Goal: Task Accomplishment & Management: Manage account settings

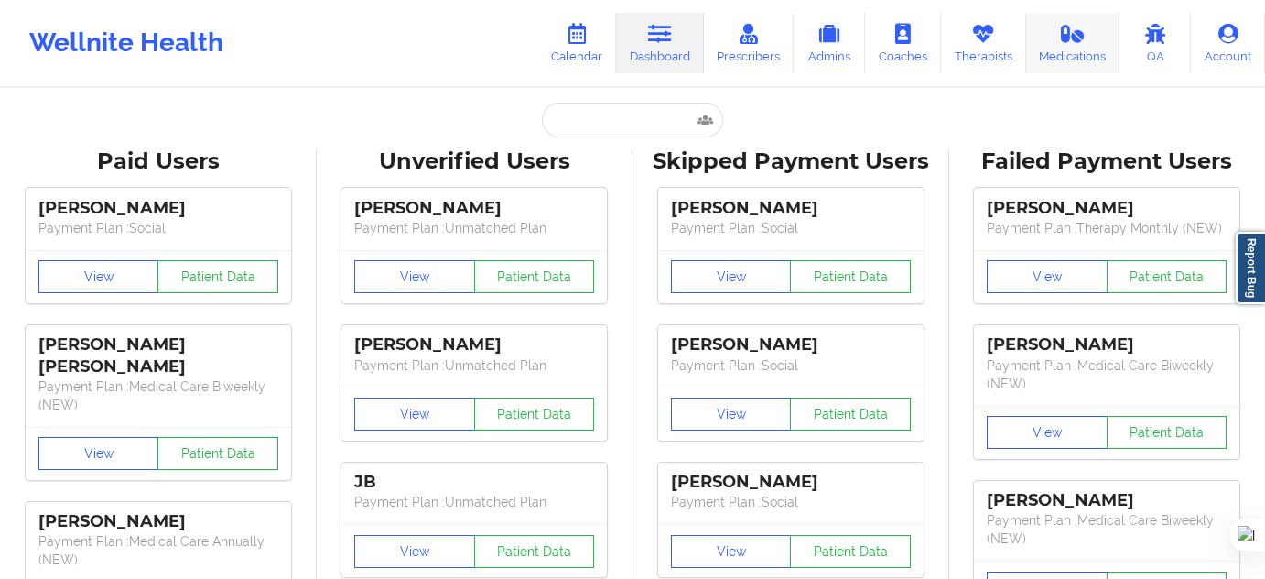
drag, startPoint x: 0, startPoint y: 0, endPoint x: 1037, endPoint y: 41, distance: 1038.1
click at [1037, 41] on link "Medications" at bounding box center [1073, 43] width 94 height 60
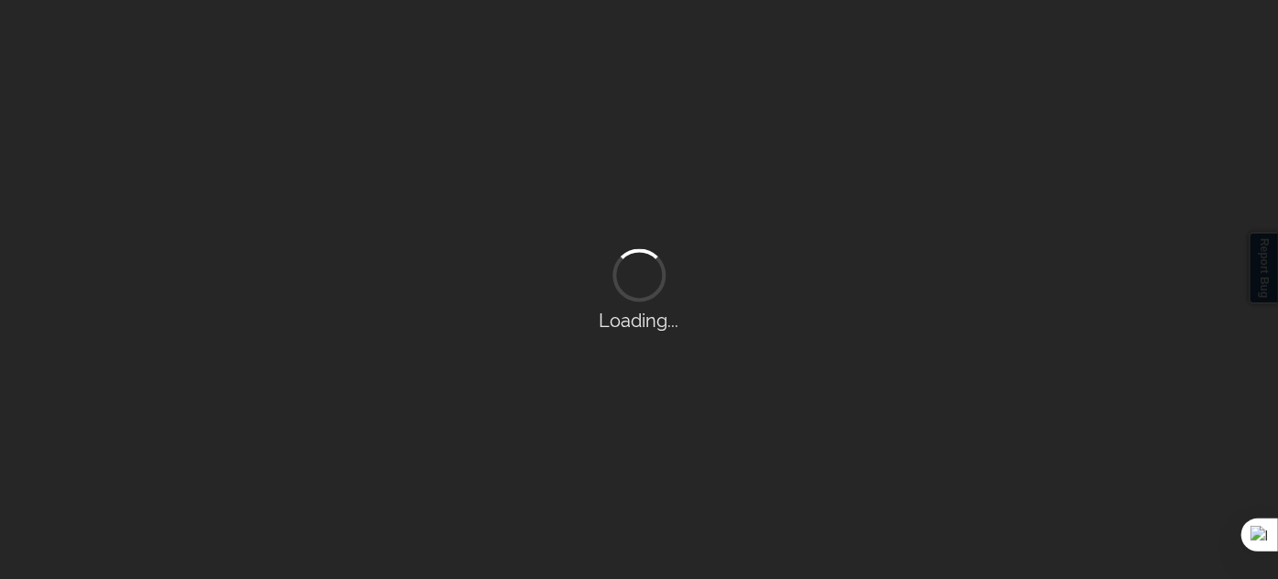
click at [955, 41] on div "Loading..." at bounding box center [639, 289] width 1278 height 579
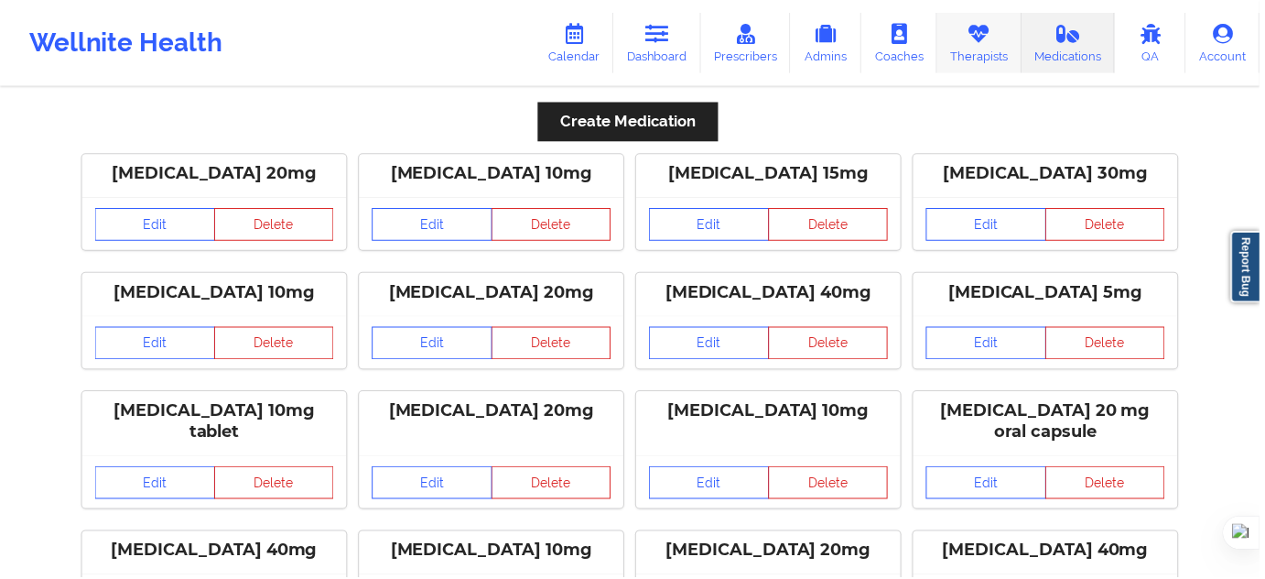
click at [994, 54] on link "Therapists" at bounding box center [983, 43] width 85 height 60
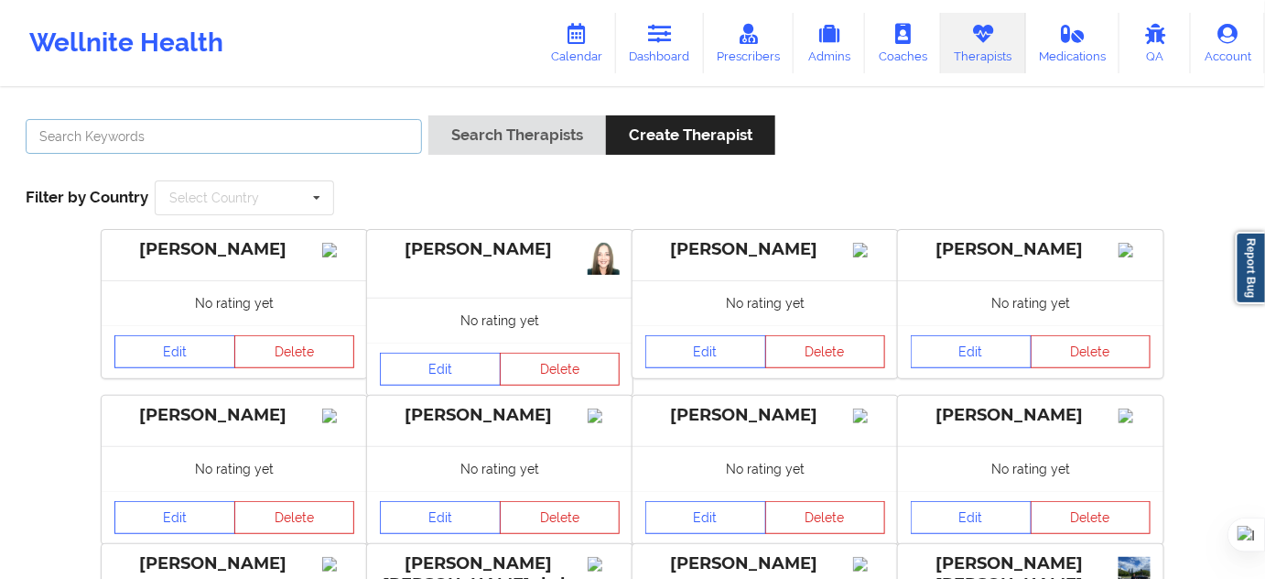
click at [354, 130] on input "text" at bounding box center [224, 136] width 396 height 35
paste input "[DEMOGRAPHIC_DATA][PERSON_NAME]"
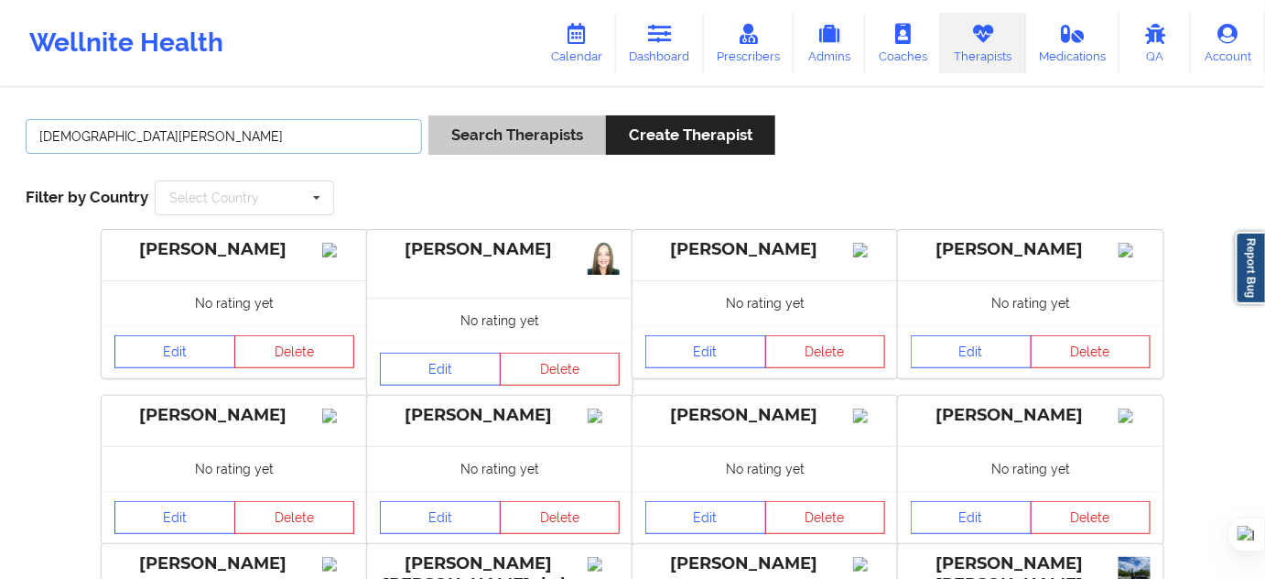
type input "[DEMOGRAPHIC_DATA][PERSON_NAME]"
click at [483, 142] on button "Search Therapists" at bounding box center [517, 134] width 178 height 39
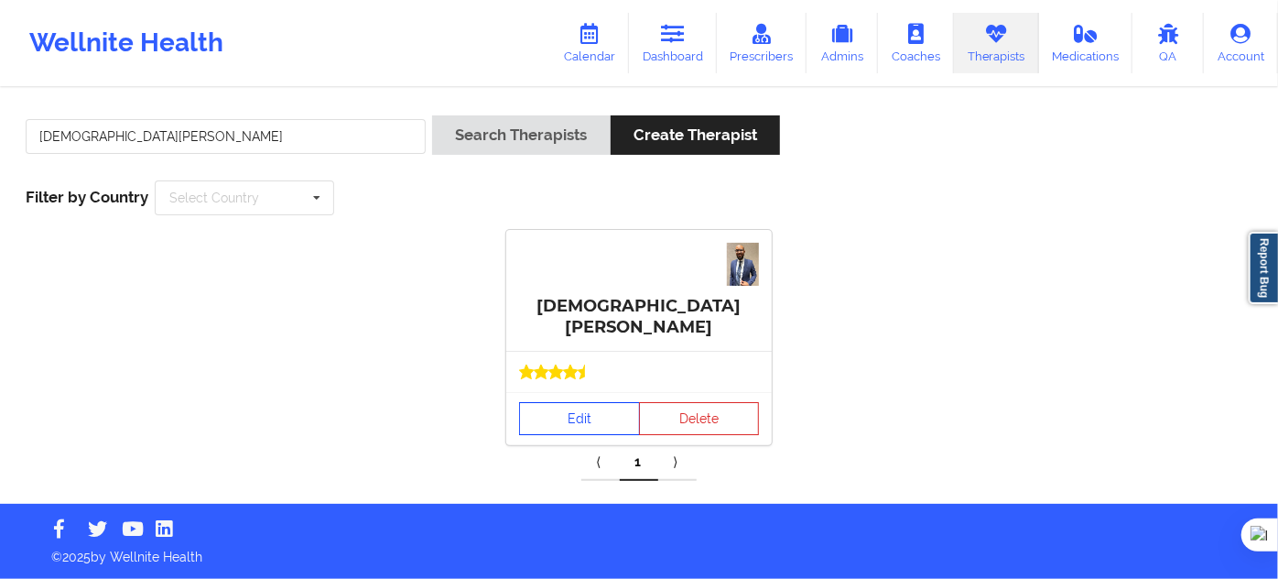
click at [618, 402] on link "Edit" at bounding box center [579, 418] width 121 height 33
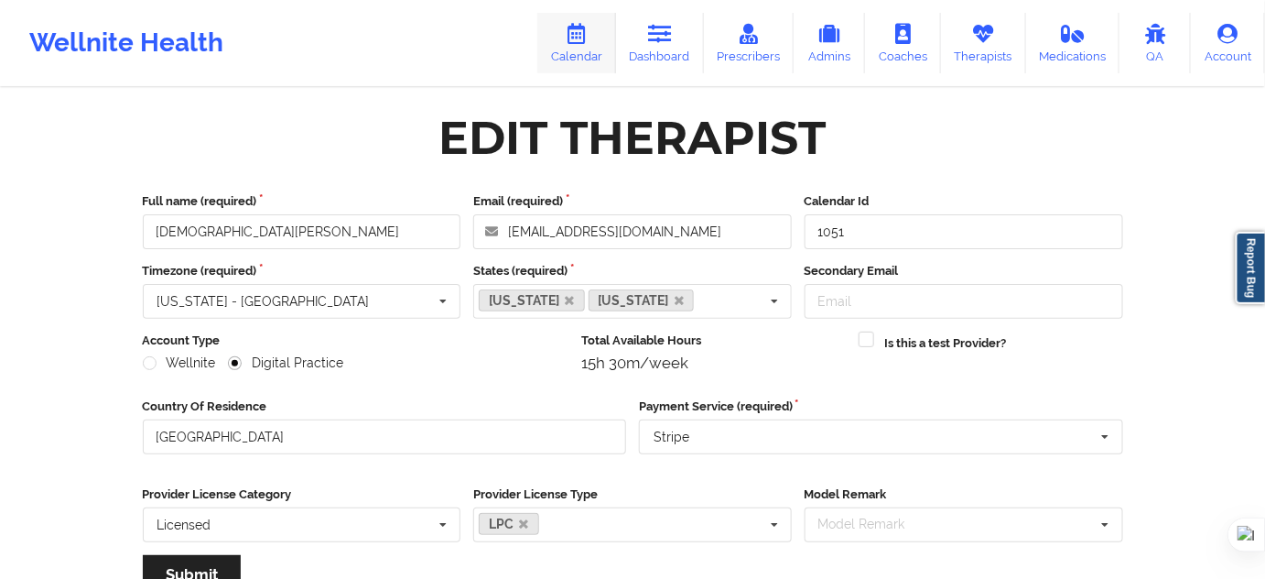
click at [589, 32] on icon at bounding box center [577, 34] width 24 height 20
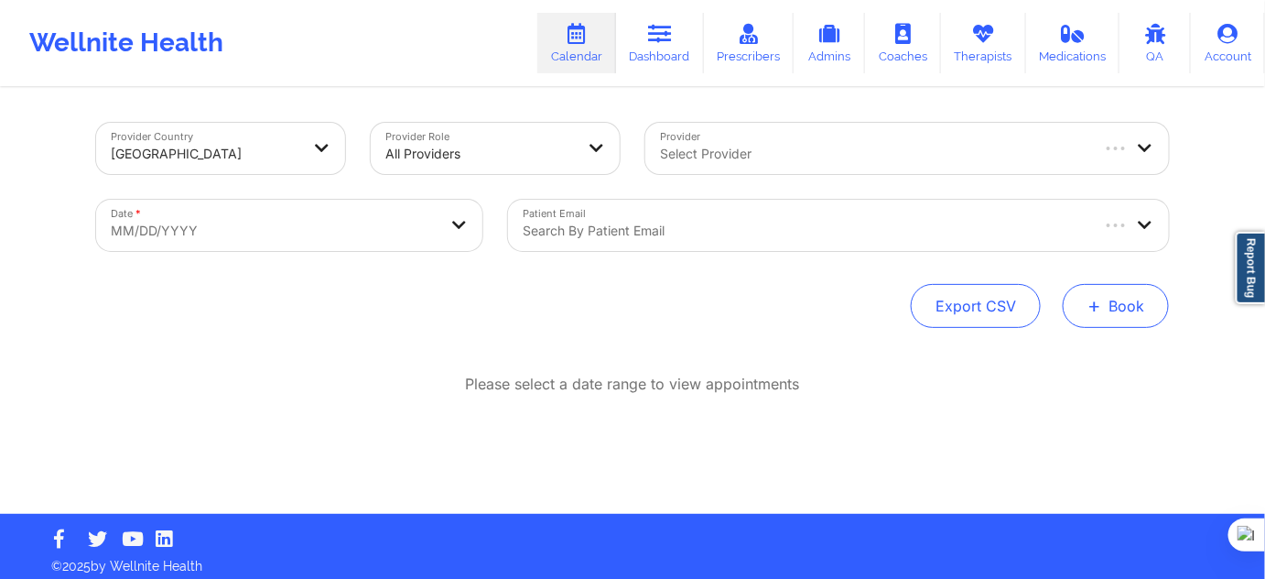
click at [1106, 305] on button "+ Book" at bounding box center [1116, 306] width 106 height 44
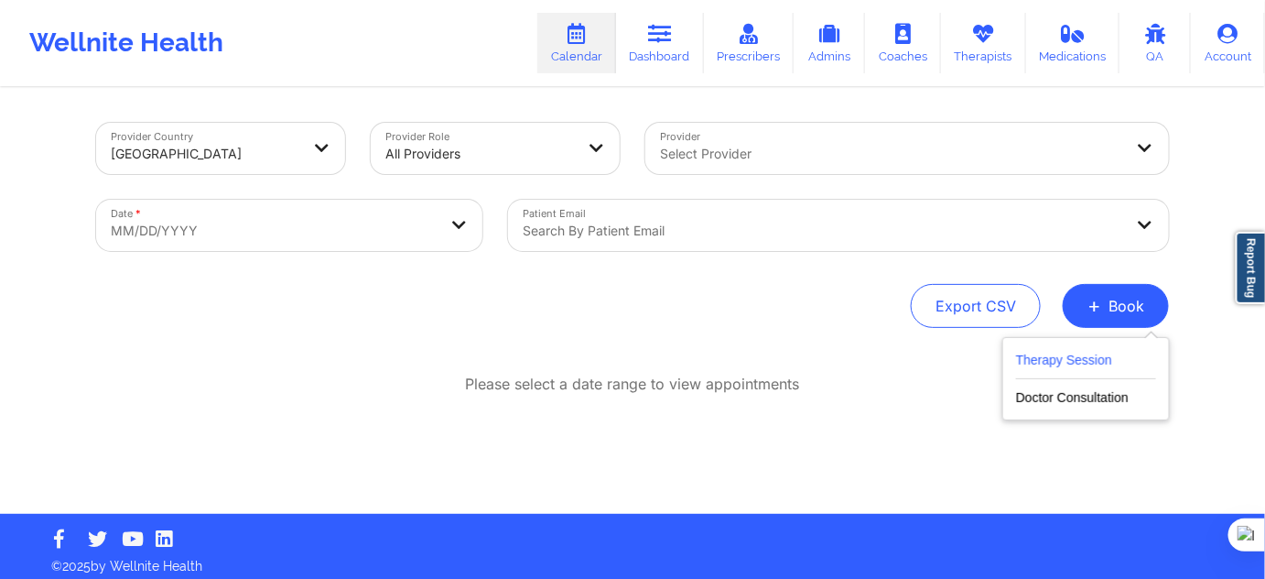
click at [1063, 361] on button "Therapy Session" at bounding box center [1086, 364] width 140 height 30
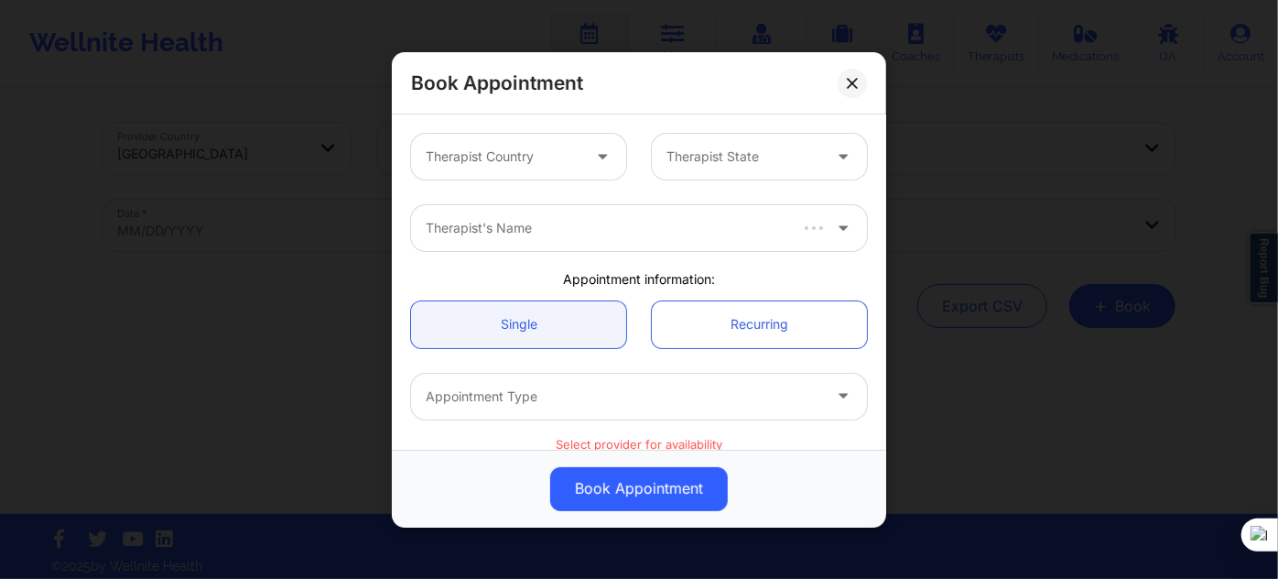
click at [566, 165] on div at bounding box center [503, 157] width 155 height 22
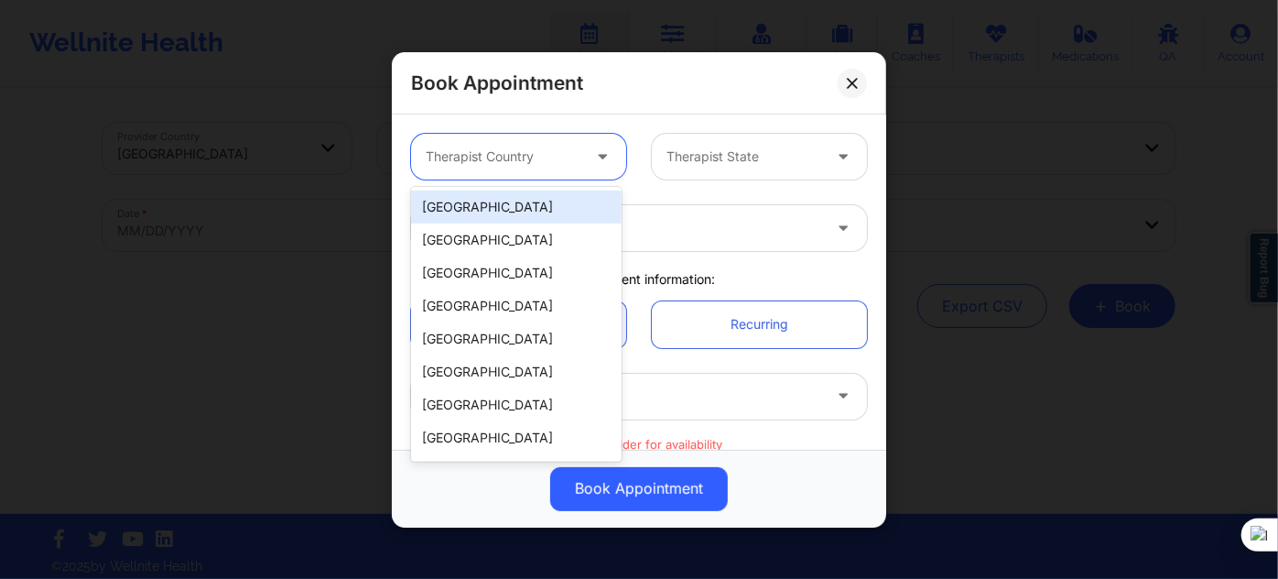
click at [554, 205] on div "[GEOGRAPHIC_DATA]" at bounding box center [516, 206] width 211 height 33
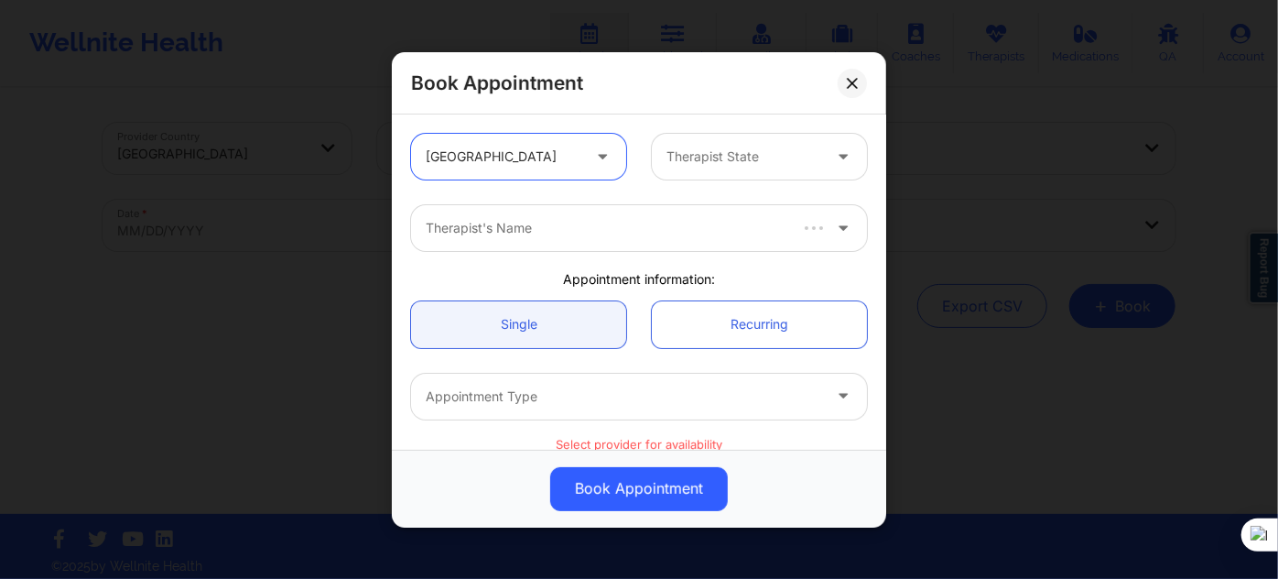
click at [707, 165] on div at bounding box center [743, 157] width 155 height 22
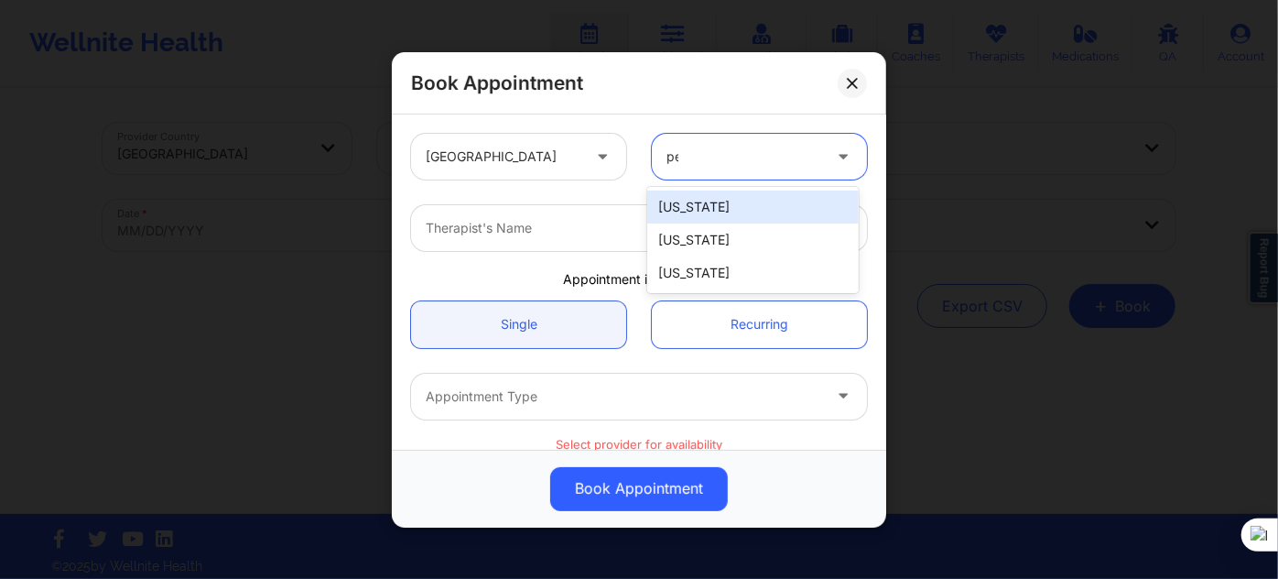
type input "pen"
click at [712, 206] on div "[US_STATE]" at bounding box center [752, 206] width 211 height 33
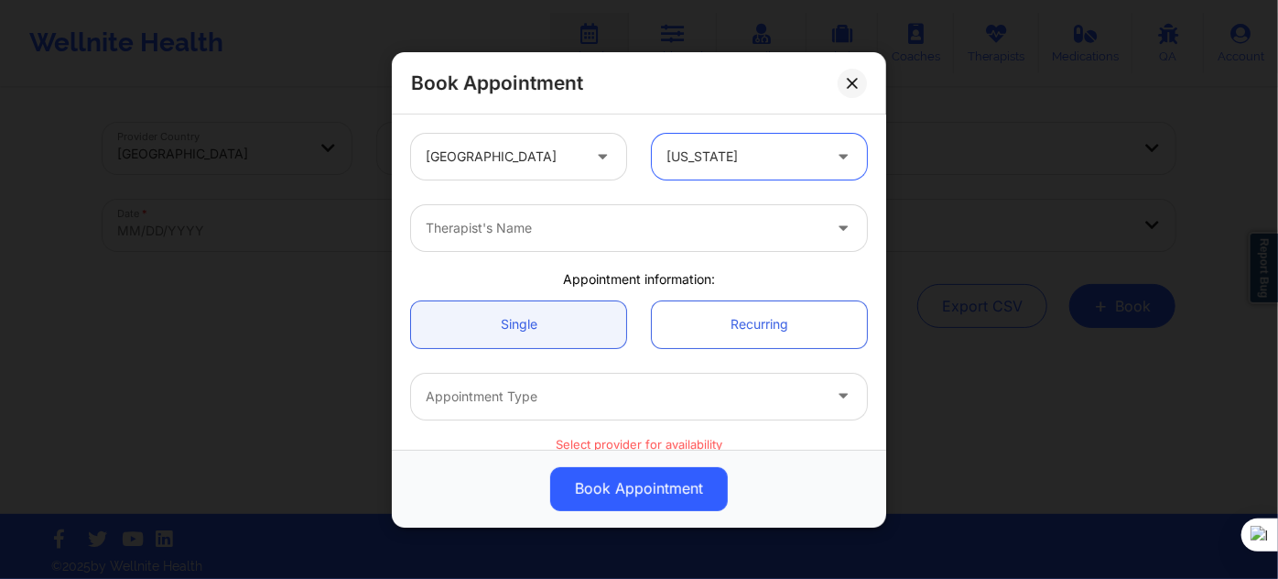
click at [670, 228] on div at bounding box center [624, 228] width 396 height 22
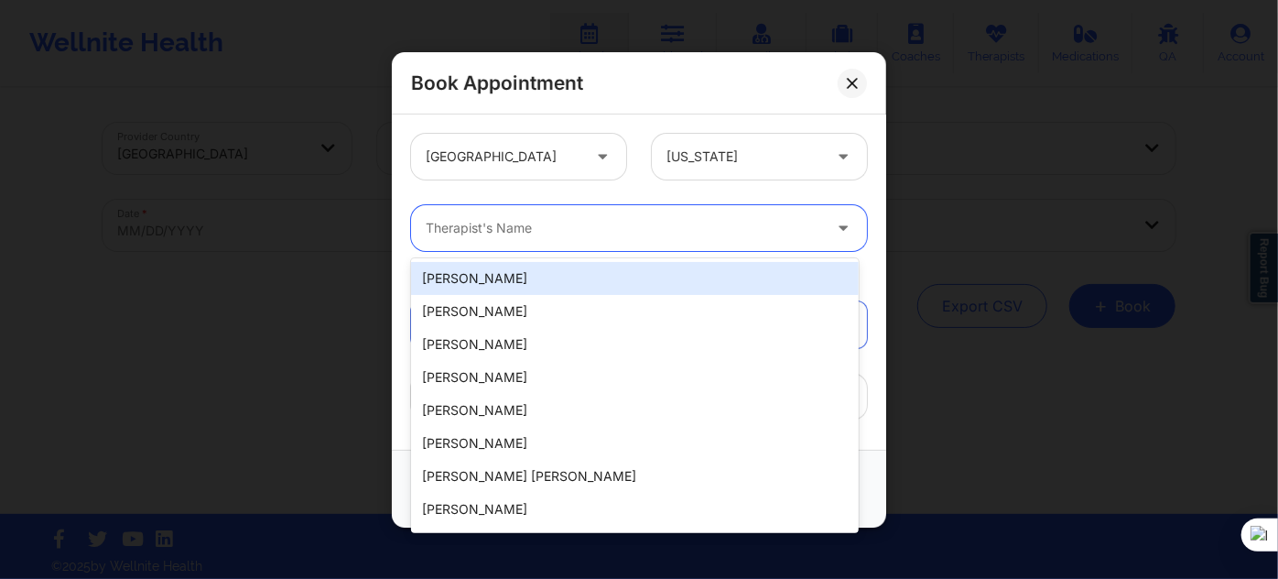
paste input "[DEMOGRAPHIC_DATA][PERSON_NAME]"
type input "[DEMOGRAPHIC_DATA][PERSON_NAME]"
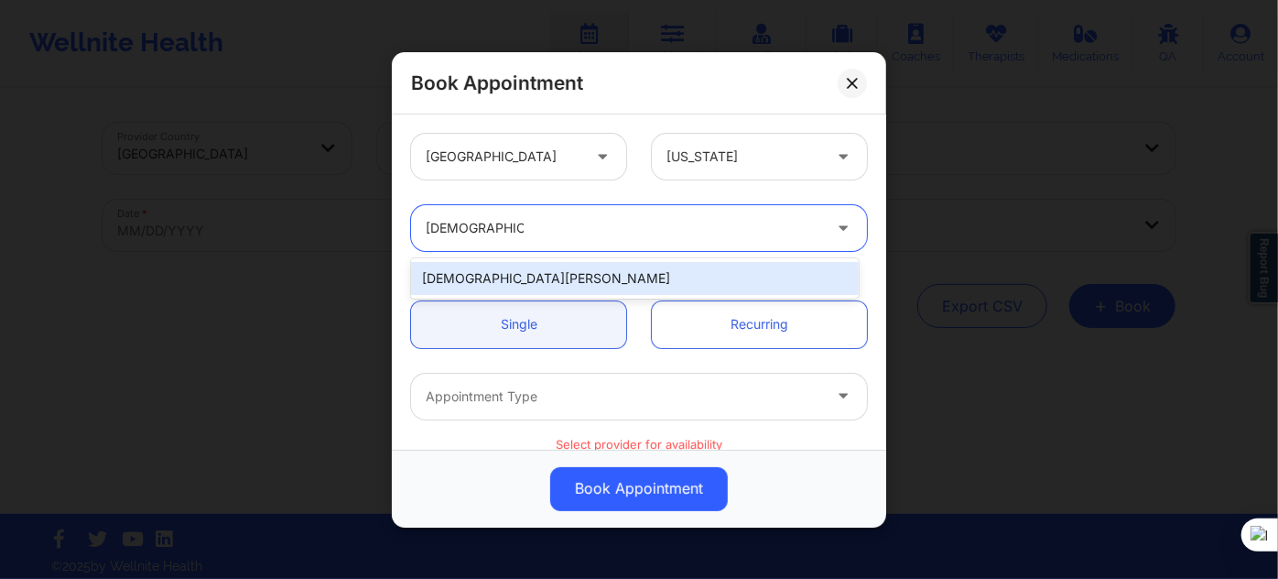
click at [635, 284] on div "[DEMOGRAPHIC_DATA][PERSON_NAME]" at bounding box center [635, 278] width 448 height 33
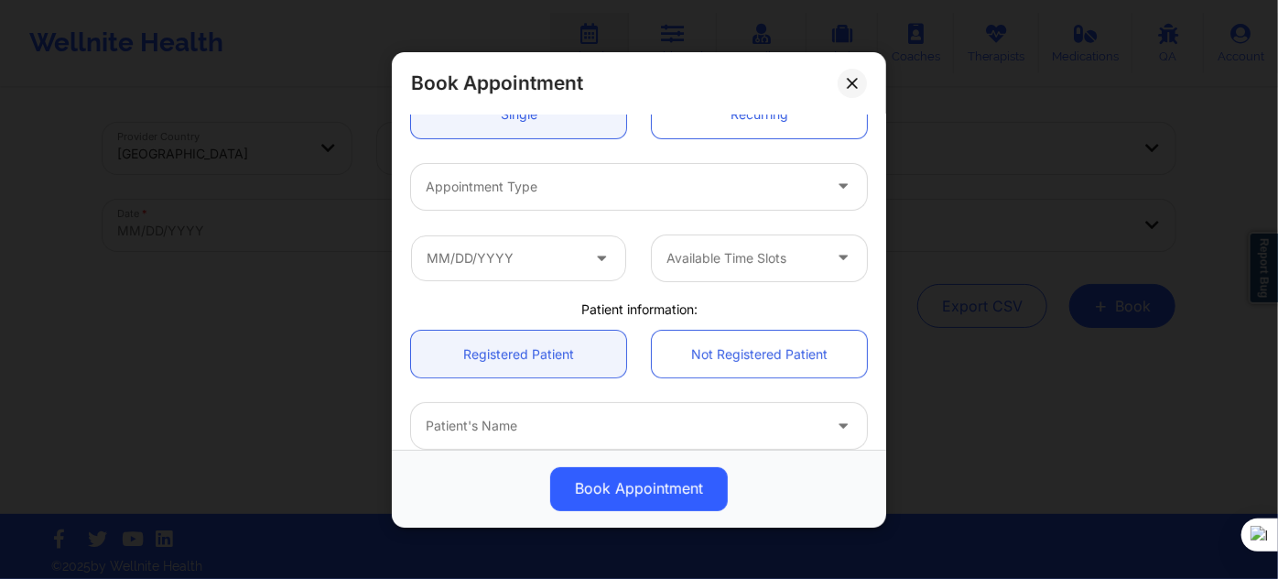
scroll to position [249, 0]
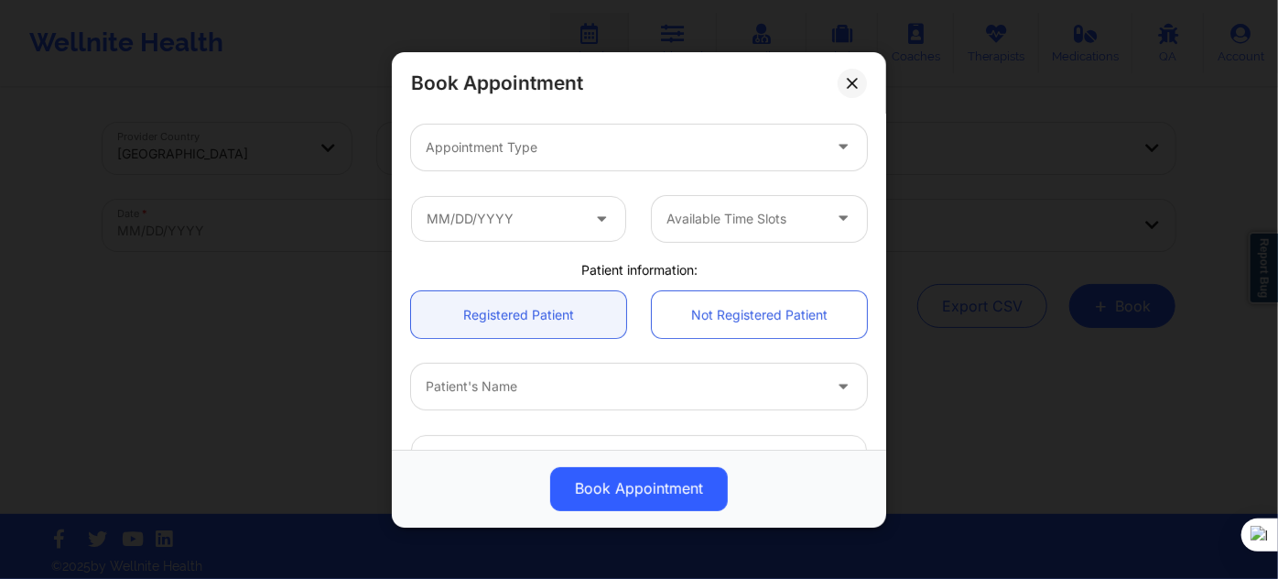
click at [580, 158] on div "Appointment Type" at bounding box center [617, 147] width 412 height 46
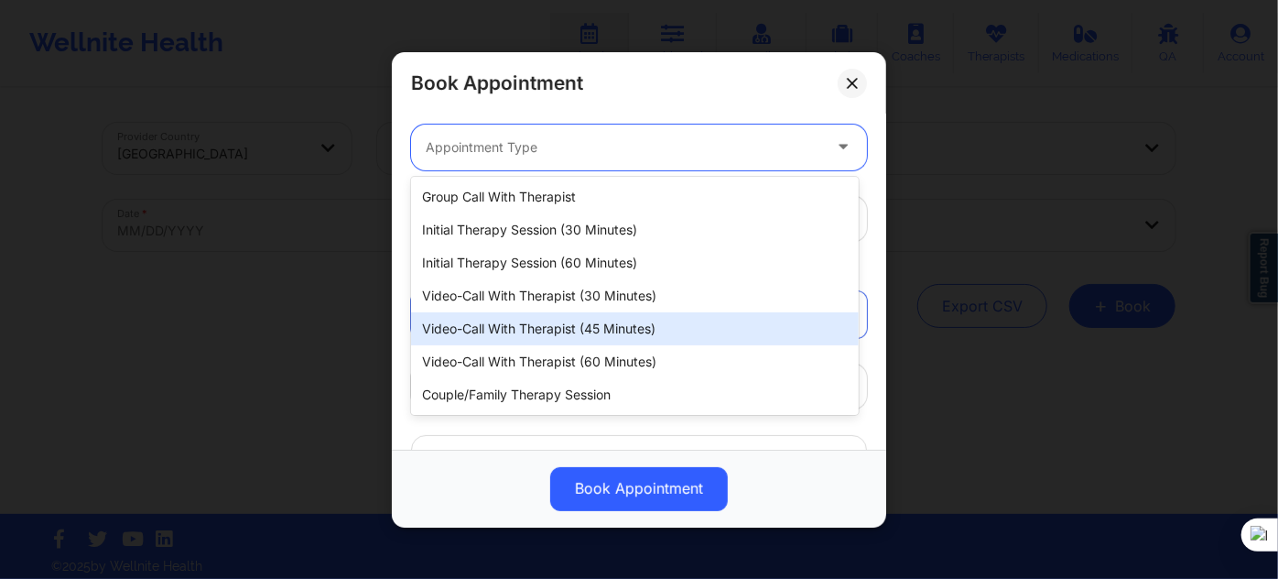
click at [603, 321] on div "Video-Call with Therapist (45 minutes)" at bounding box center [635, 328] width 448 height 33
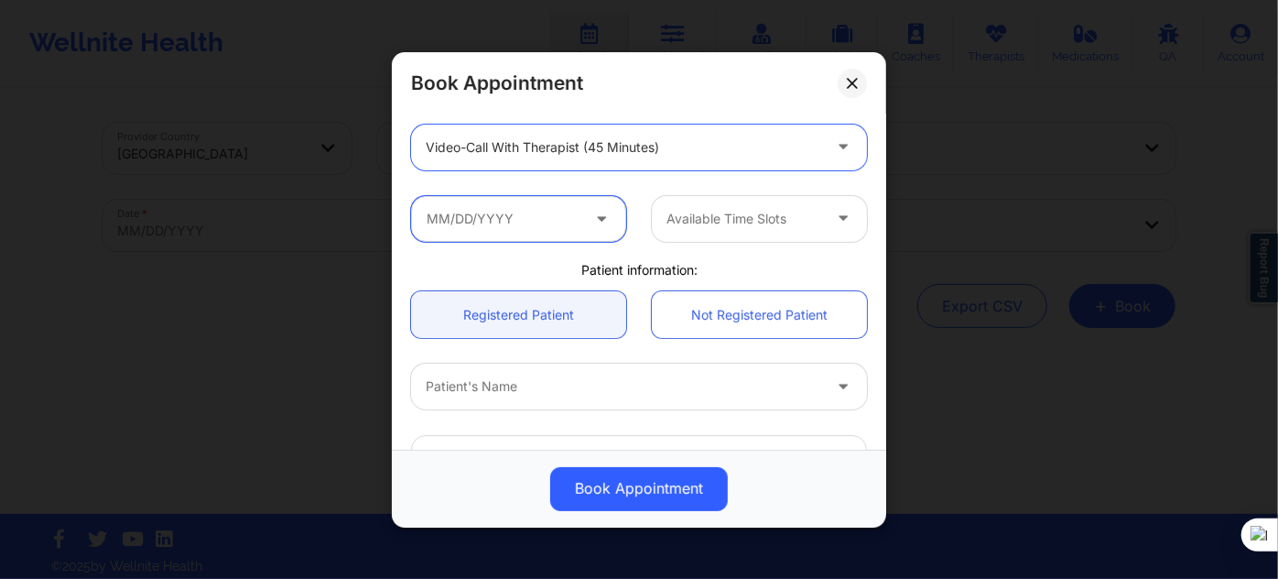
click at [558, 222] on input "text" at bounding box center [518, 218] width 215 height 46
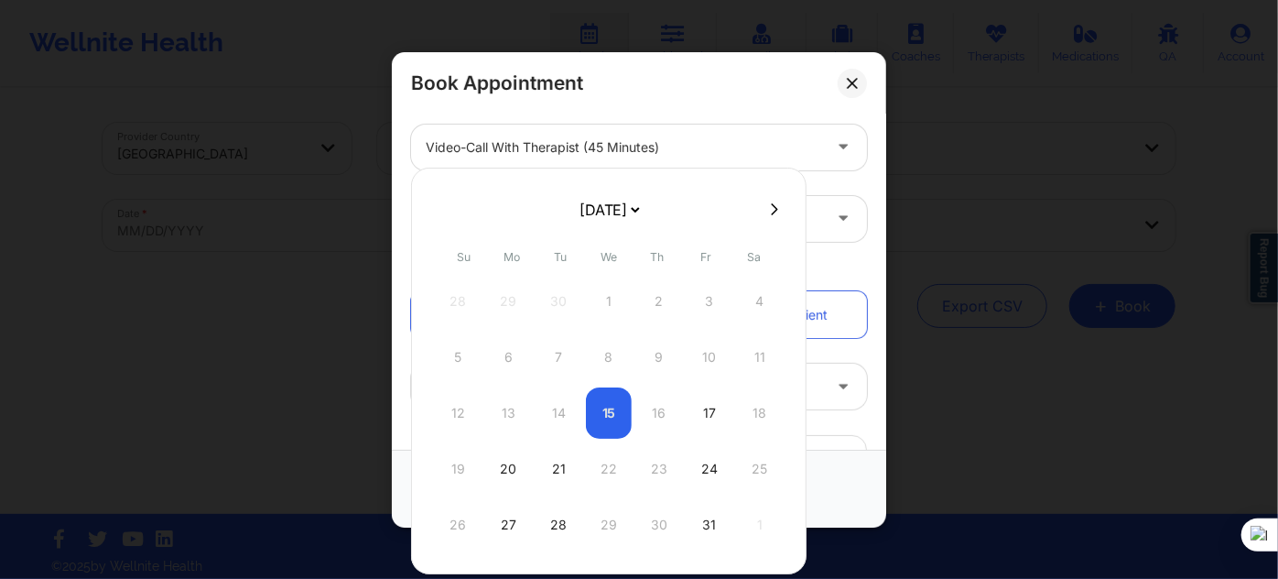
click at [694, 421] on div "17" at bounding box center [710, 412] width 46 height 51
type input "[DATE]"
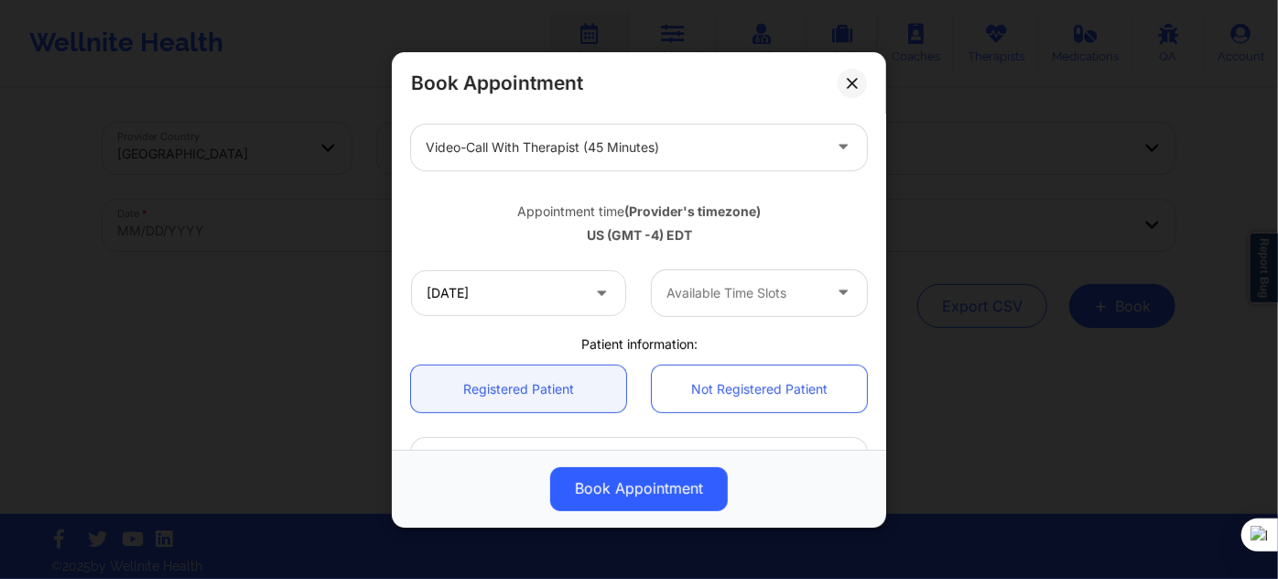
click at [722, 309] on div "Available Time Slots" at bounding box center [737, 292] width 171 height 46
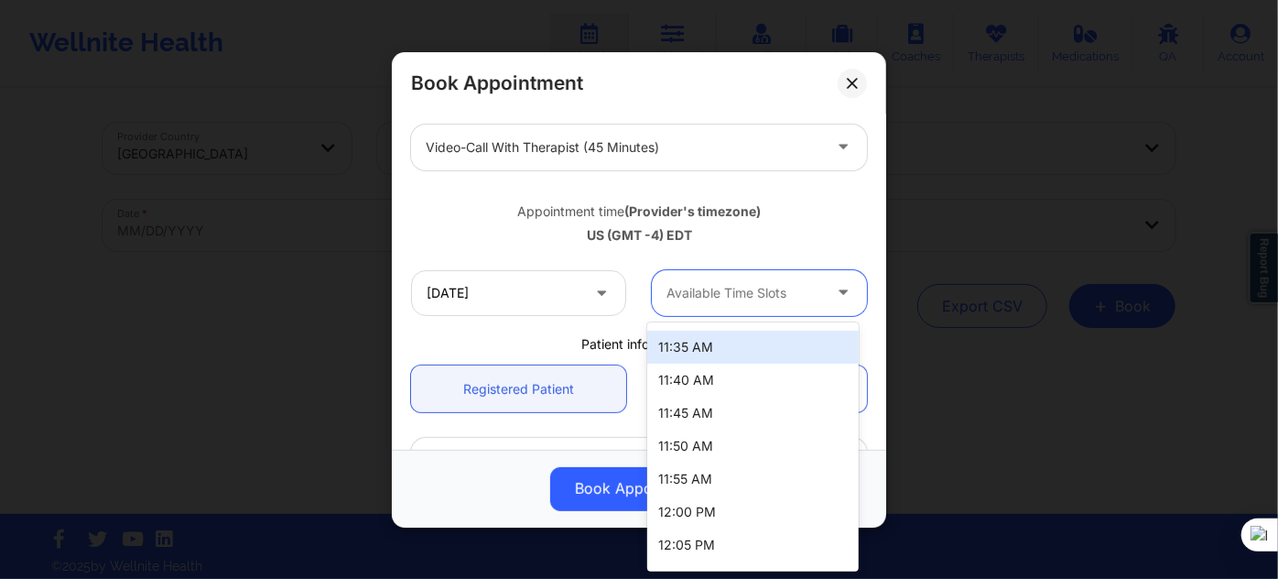
scroll to position [749, 0]
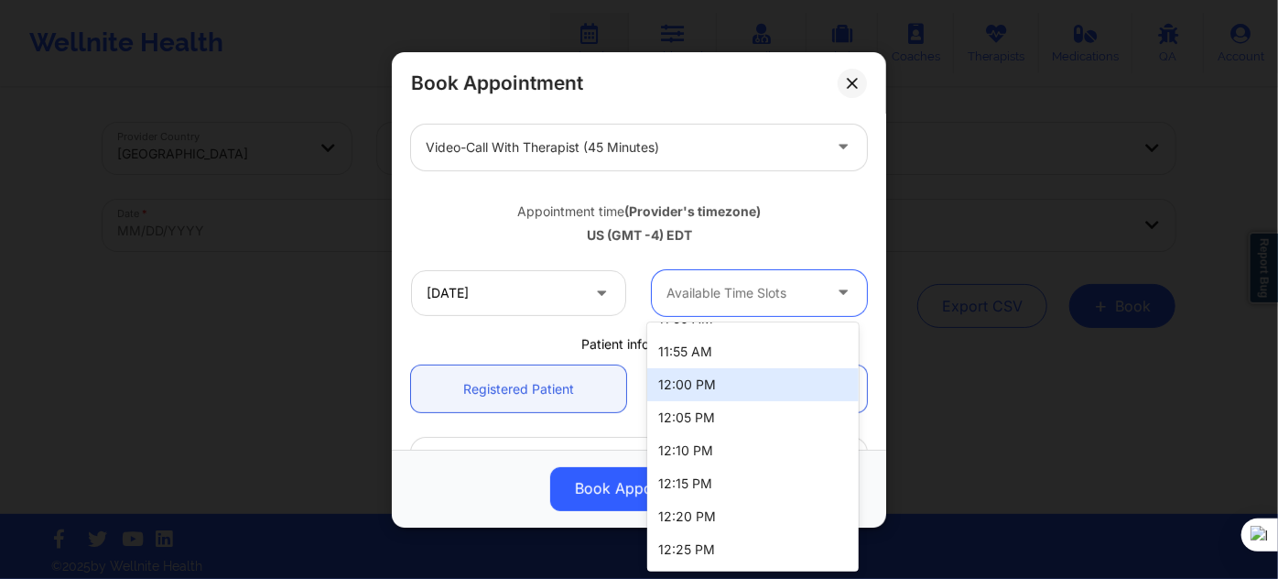
click at [736, 384] on div "12:00 PM" at bounding box center [752, 384] width 211 height 33
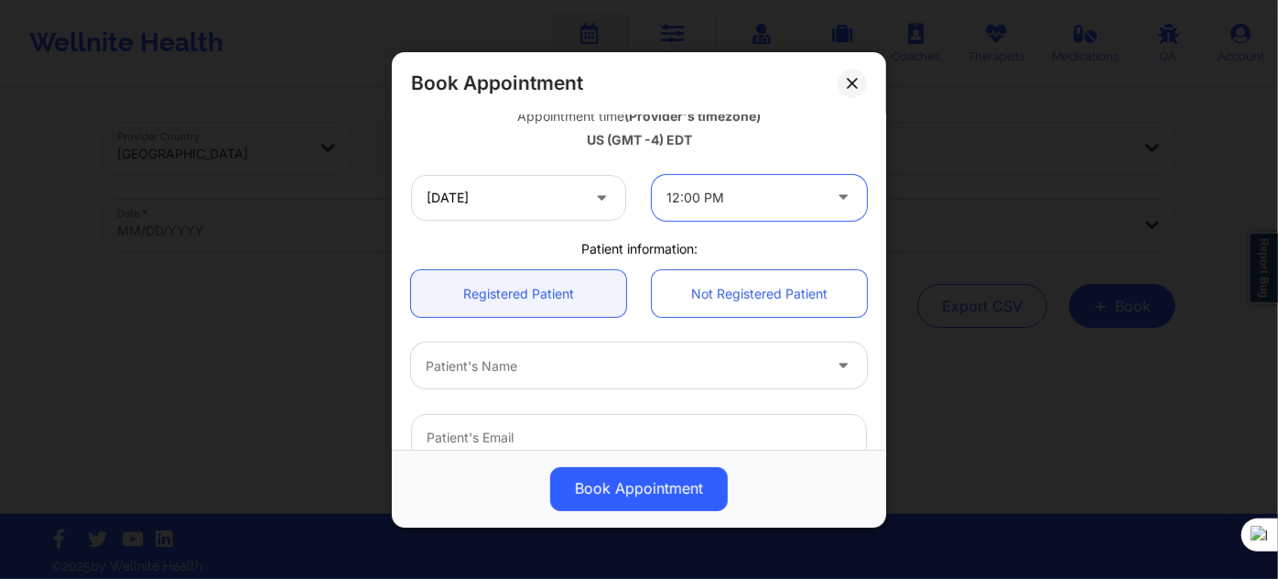
scroll to position [416, 0]
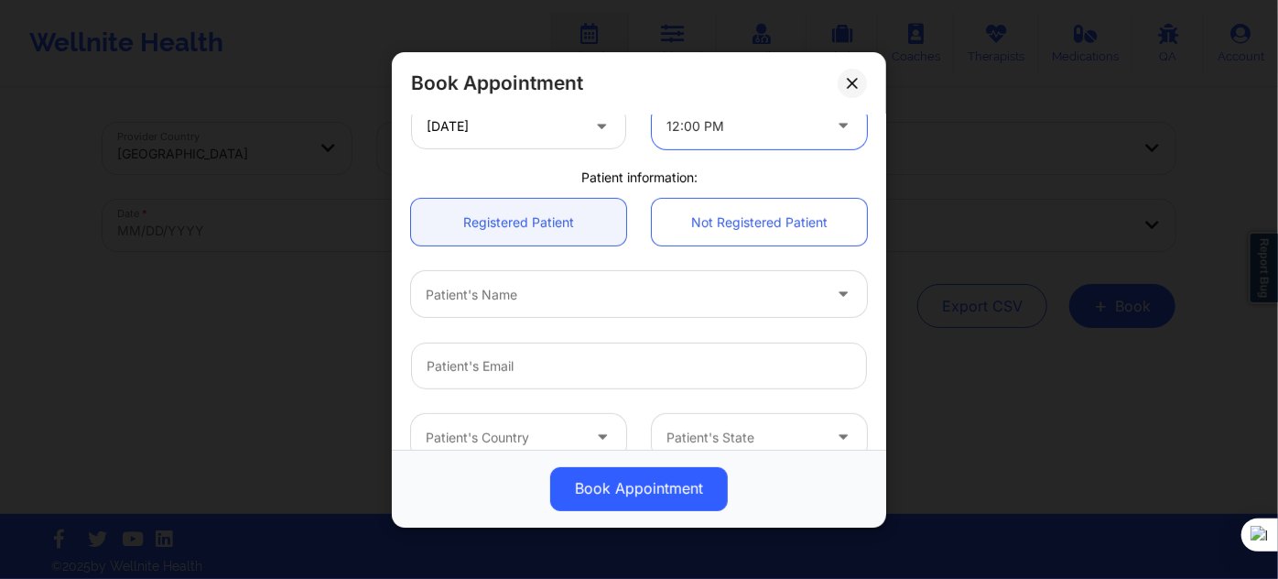
click at [534, 314] on div "Patient's Name" at bounding box center [617, 294] width 412 height 46
paste input "[PERSON_NAME]"
type input "[PERSON_NAME]"
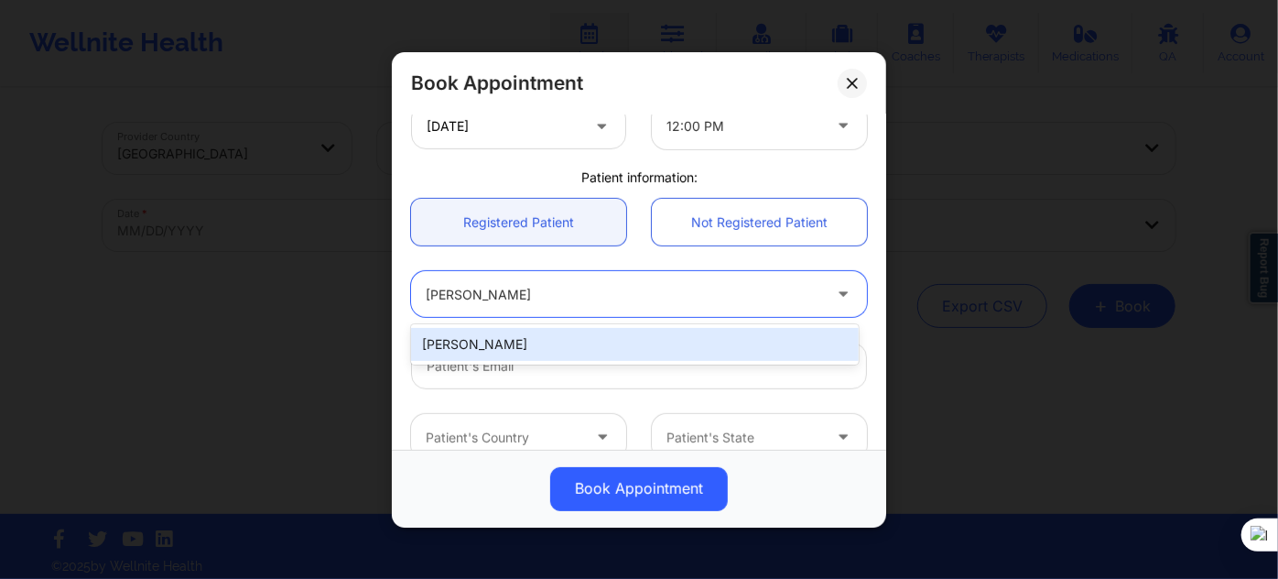
click at [589, 348] on div "[PERSON_NAME]" at bounding box center [635, 344] width 448 height 33
type input "[EMAIL_ADDRESS][DOMAIN_NAME]"
type input "[PHONE_NUMBER]"
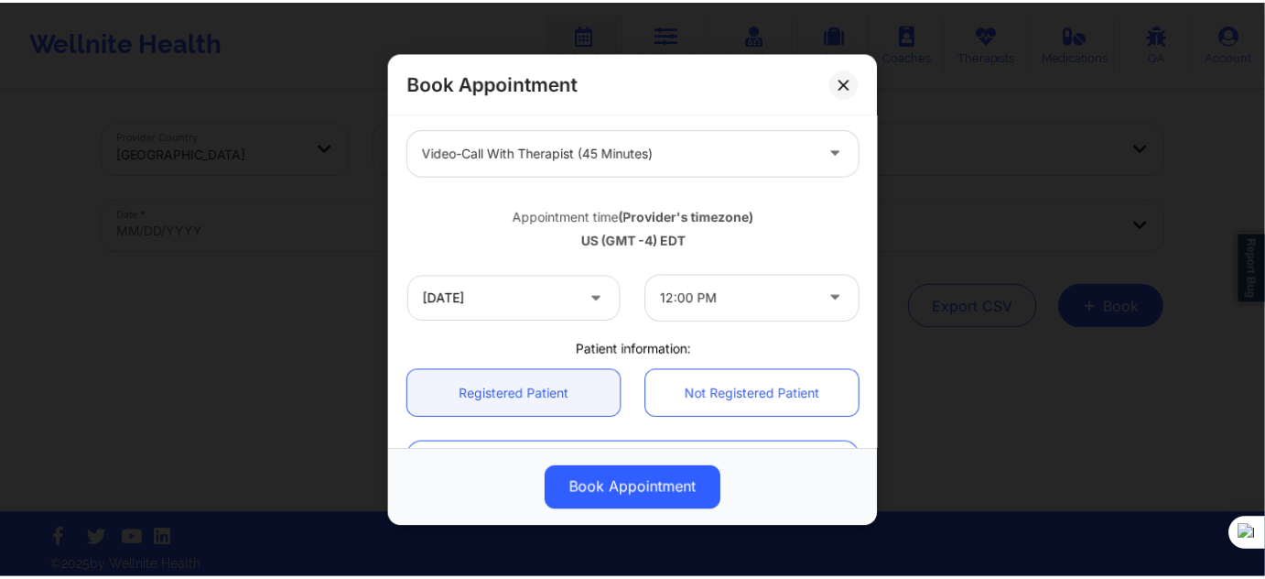
scroll to position [582, 0]
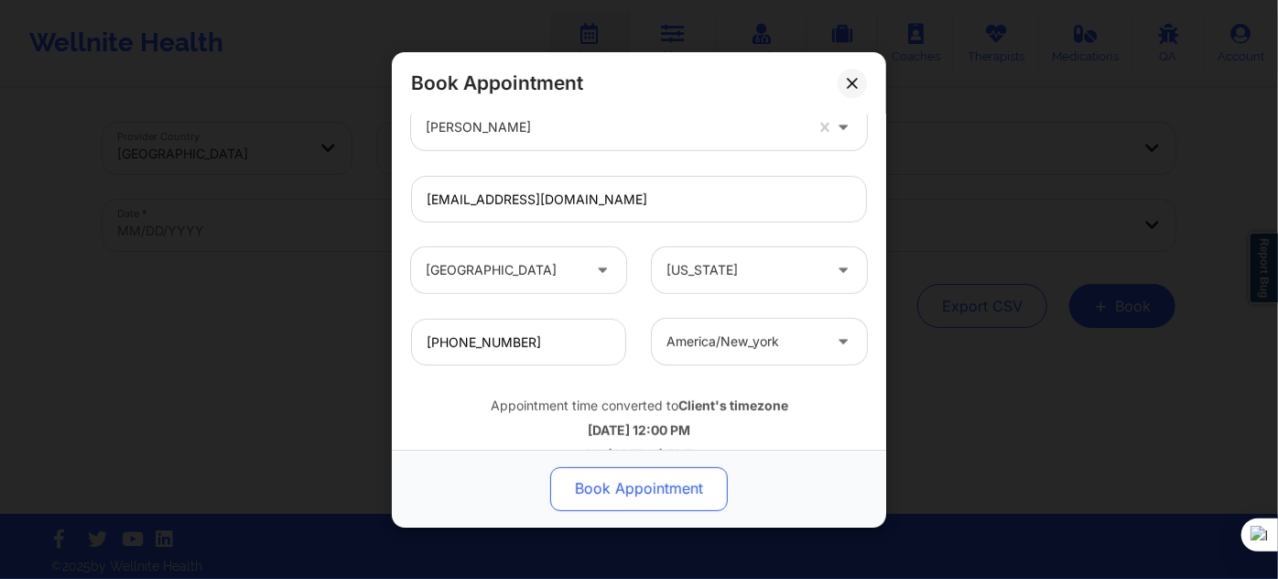
click at [642, 472] on button "Book Appointment" at bounding box center [639, 488] width 178 height 44
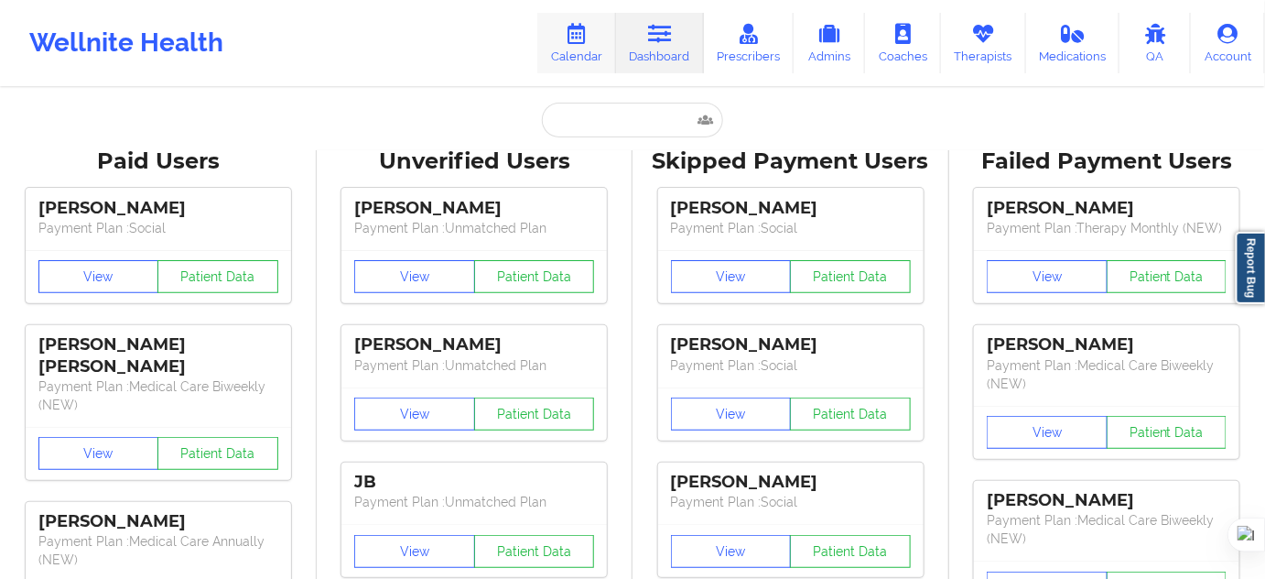
click at [591, 50] on link "Calendar" at bounding box center [576, 43] width 79 height 60
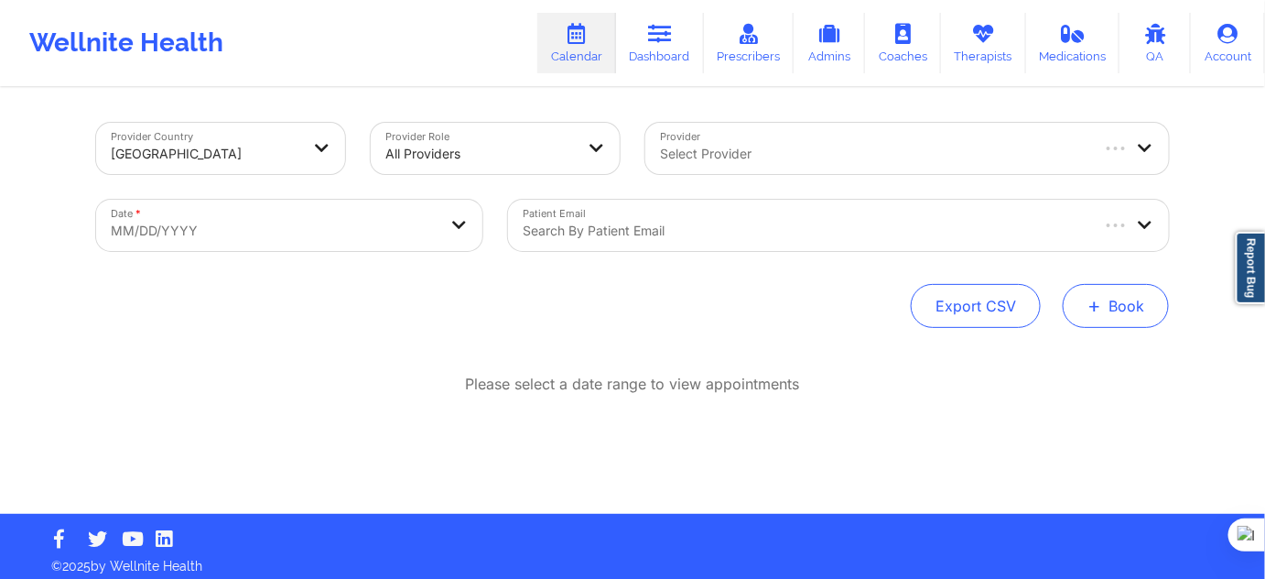
click at [1121, 294] on button "+ Book" at bounding box center [1116, 306] width 106 height 44
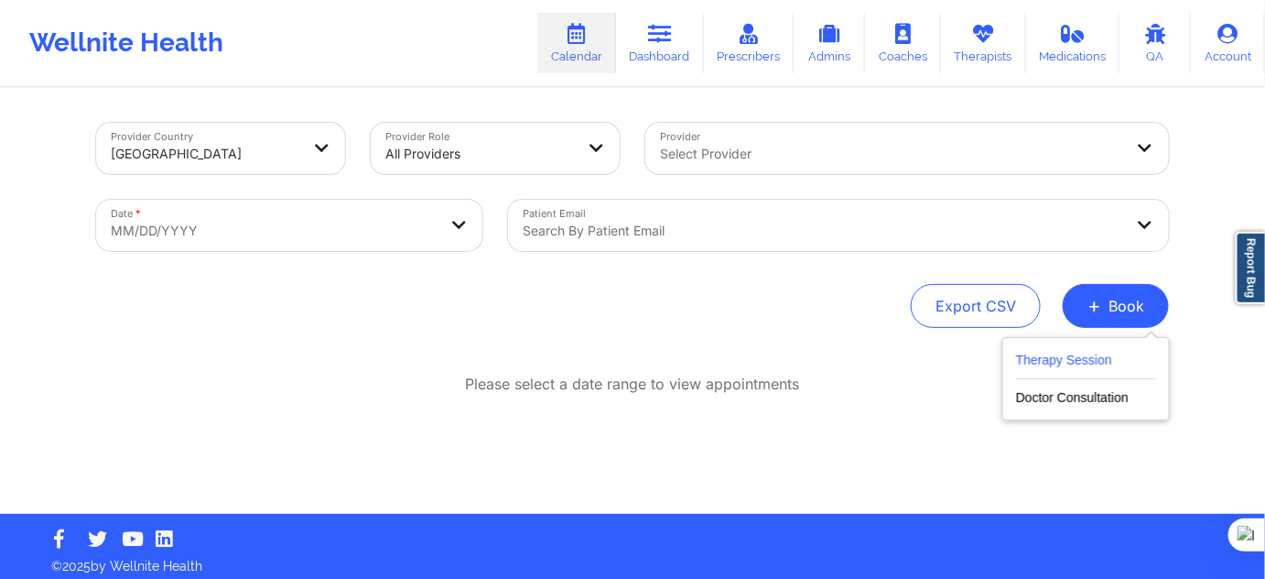
click at [1047, 367] on button "Therapy Session" at bounding box center [1086, 364] width 140 height 30
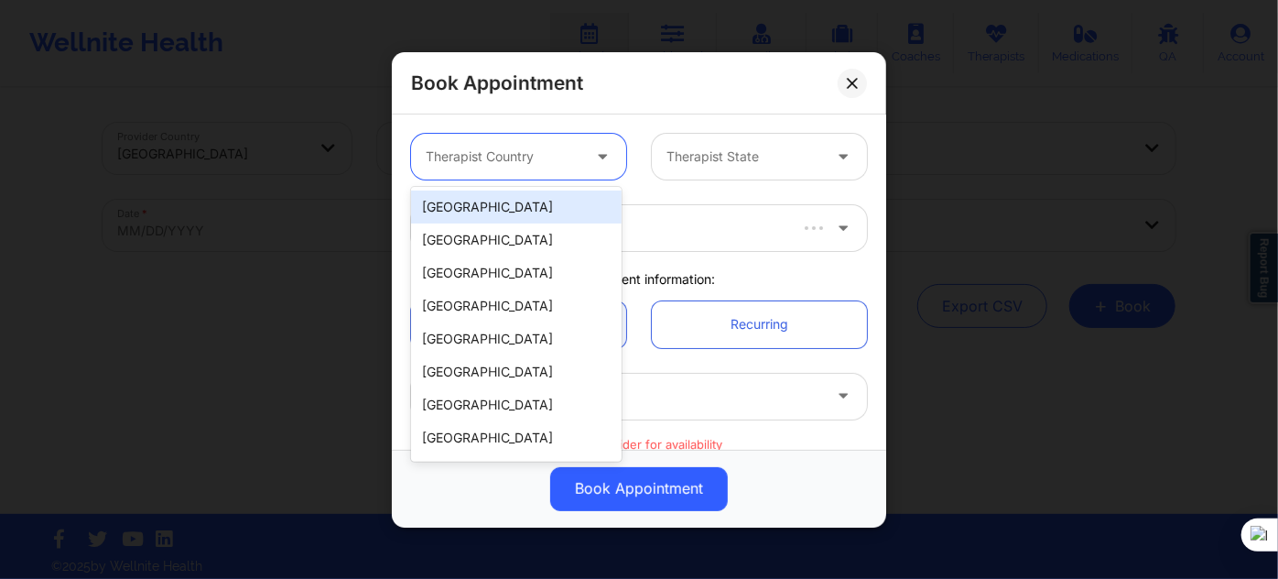
click at [527, 163] on div at bounding box center [503, 157] width 155 height 22
click at [510, 200] on div "[GEOGRAPHIC_DATA]" at bounding box center [516, 206] width 211 height 33
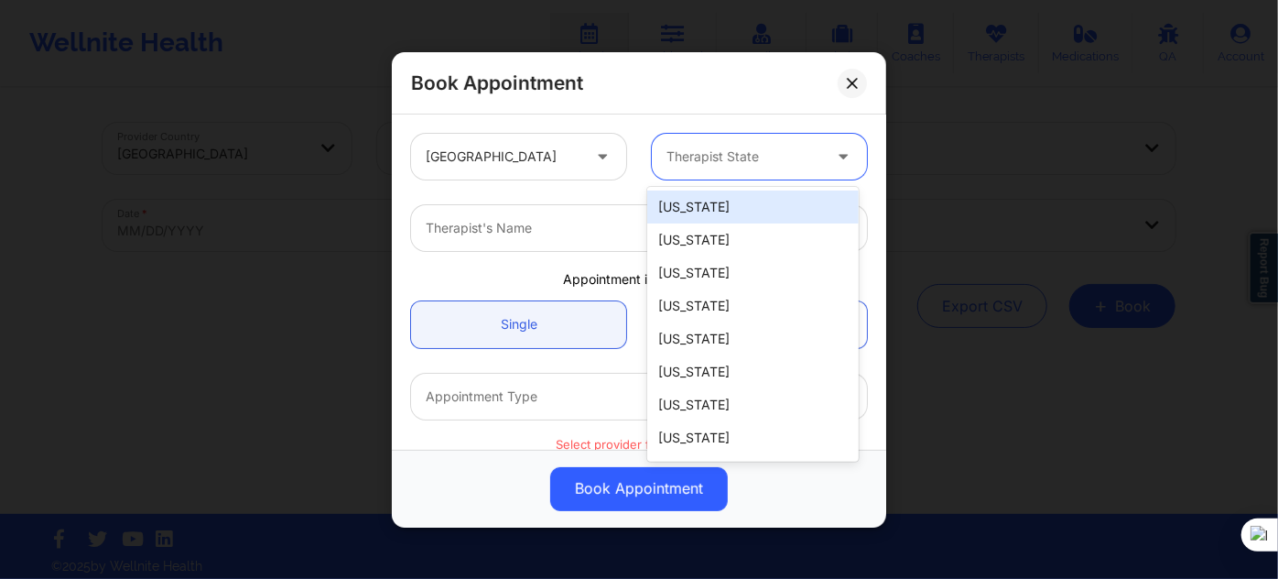
click at [722, 165] on div at bounding box center [743, 157] width 155 height 22
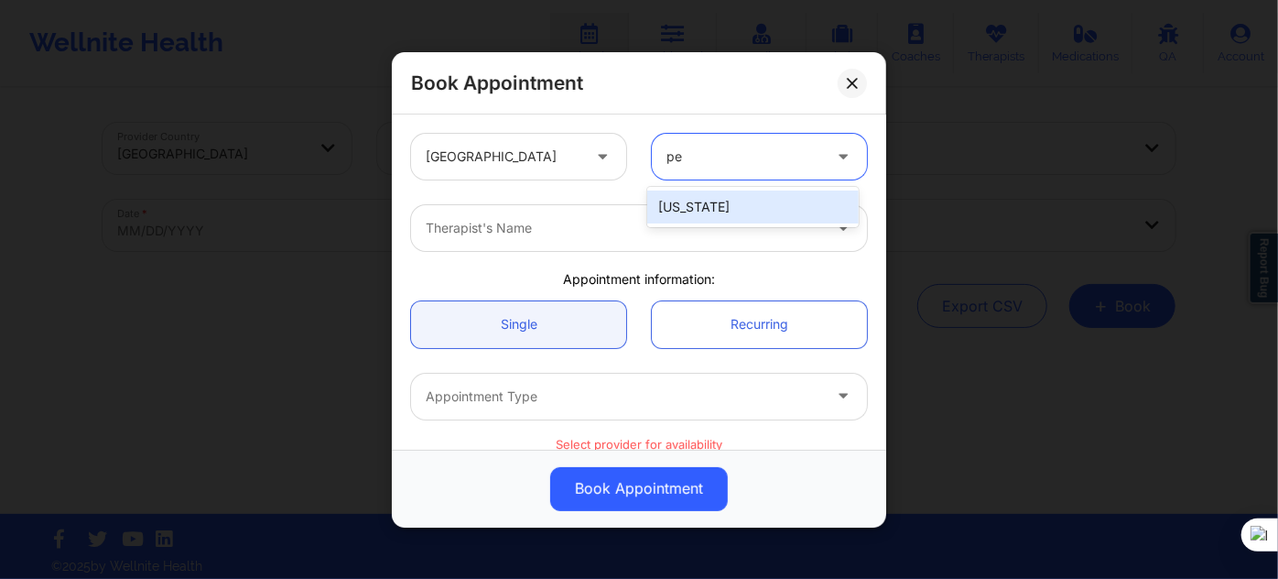
type input "pen"
click at [721, 214] on div "[US_STATE]" at bounding box center [752, 206] width 211 height 33
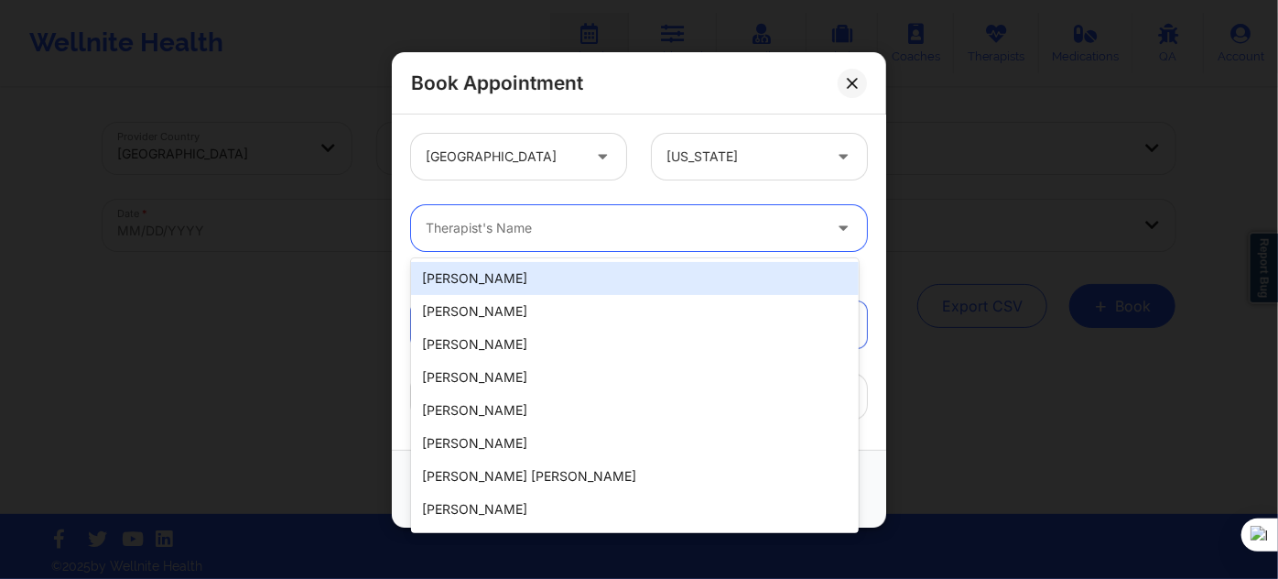
click at [674, 238] on div "Therapist's Name" at bounding box center [617, 228] width 412 height 46
paste input "[DEMOGRAPHIC_DATA][PERSON_NAME]"
type input "[DEMOGRAPHIC_DATA][PERSON_NAME]"
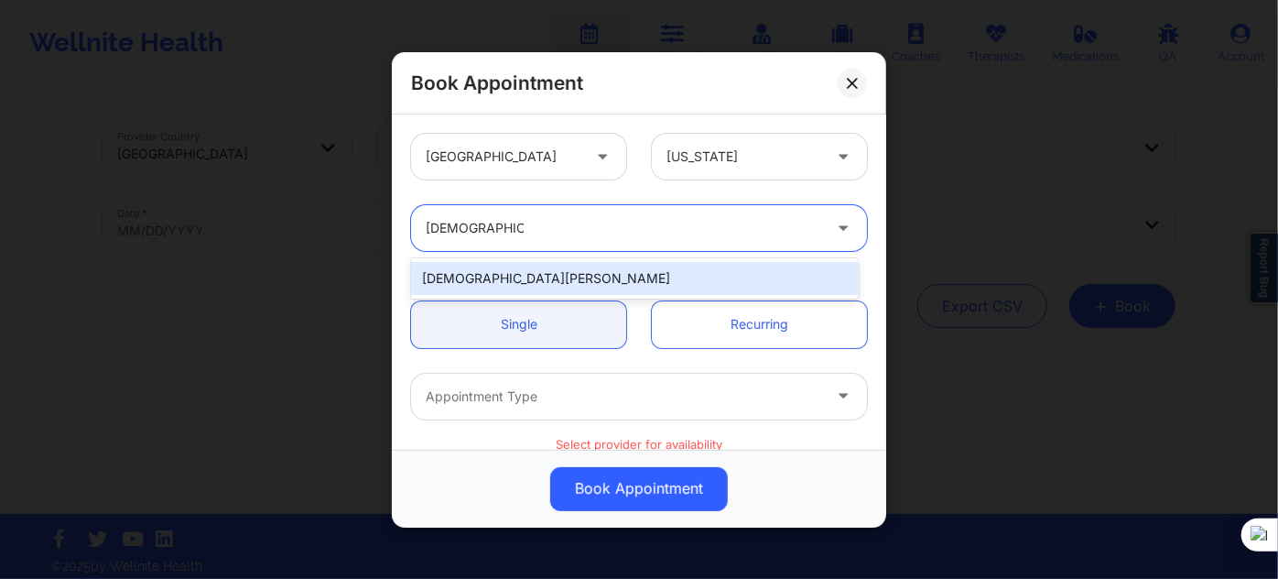
click at [627, 267] on div "[DEMOGRAPHIC_DATA][PERSON_NAME]" at bounding box center [635, 278] width 448 height 33
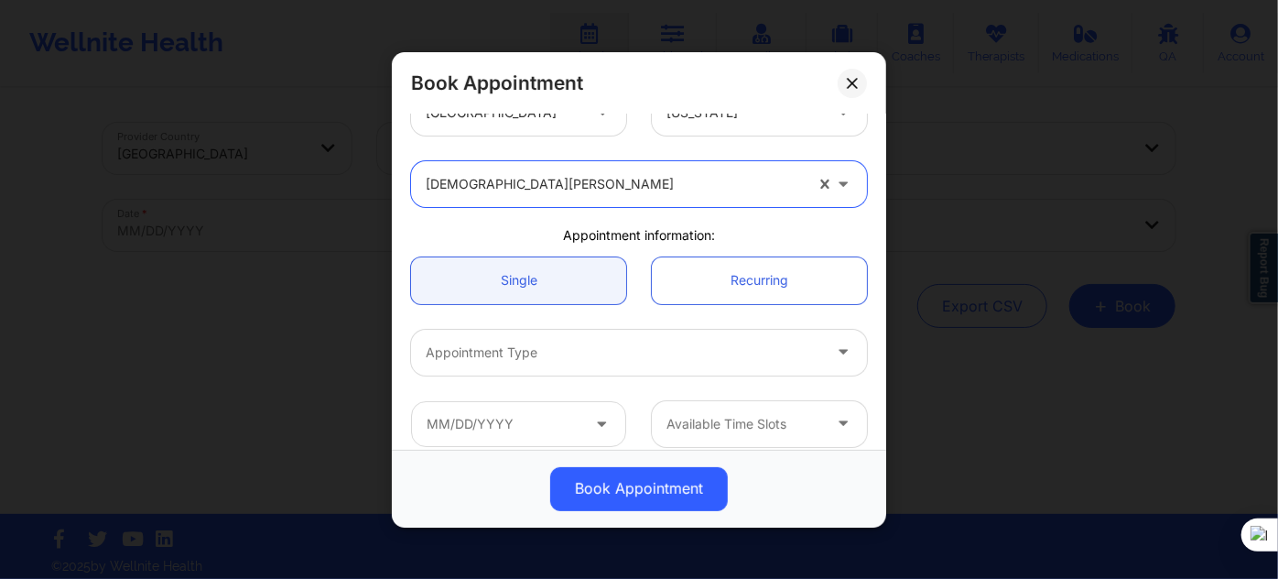
scroll to position [166, 0]
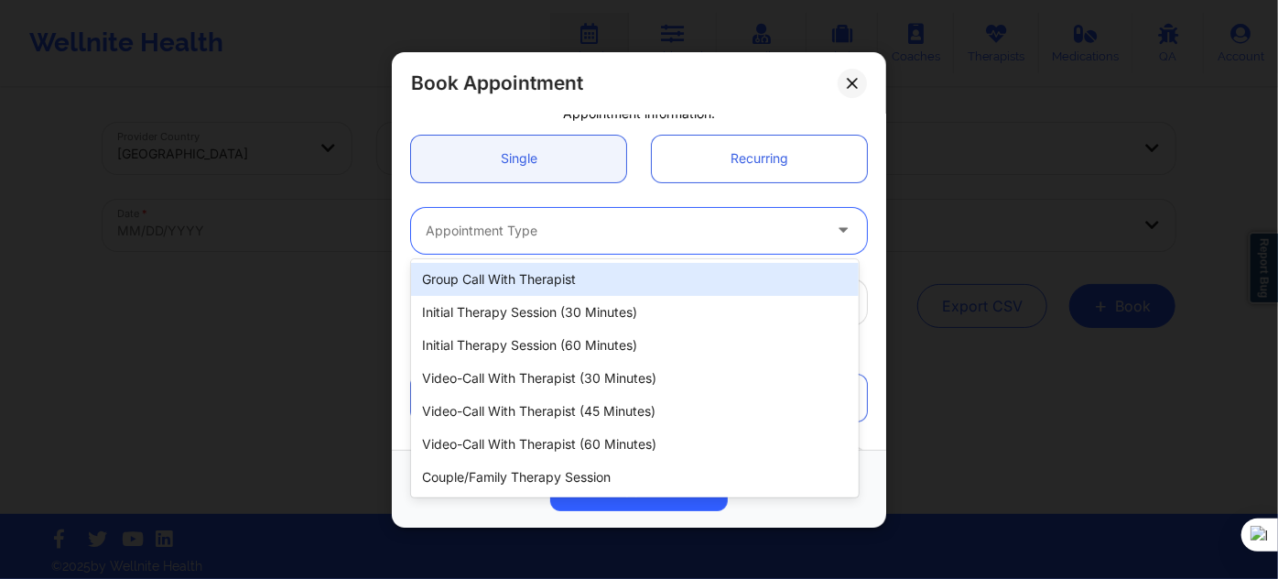
click at [578, 233] on div at bounding box center [624, 231] width 396 height 22
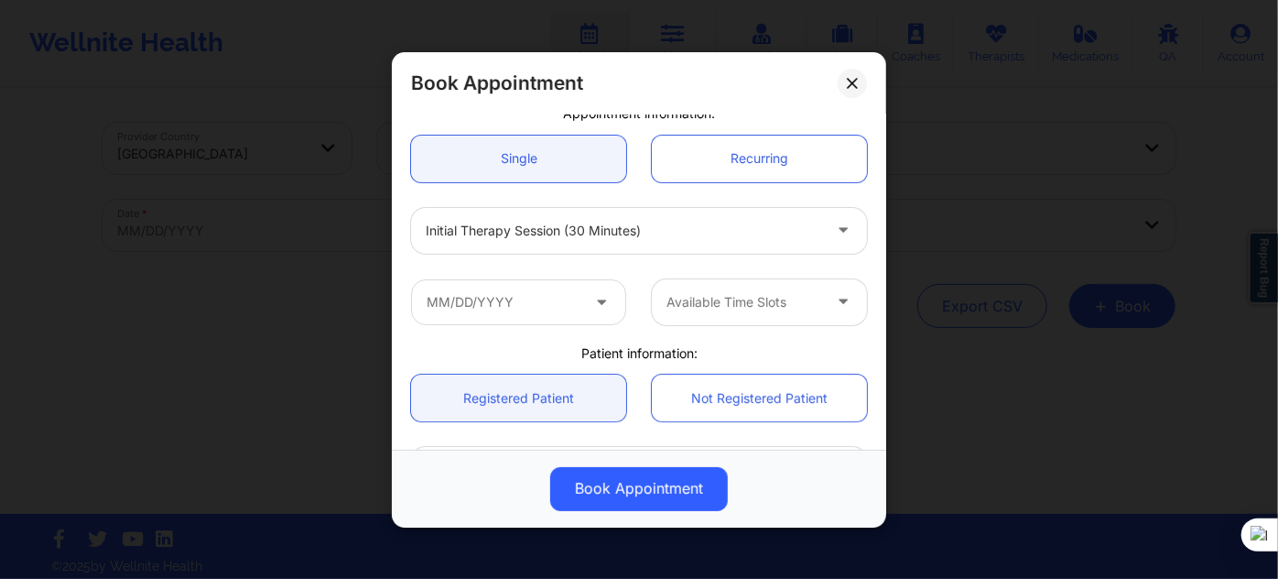
click at [588, 233] on div at bounding box center [624, 231] width 396 height 22
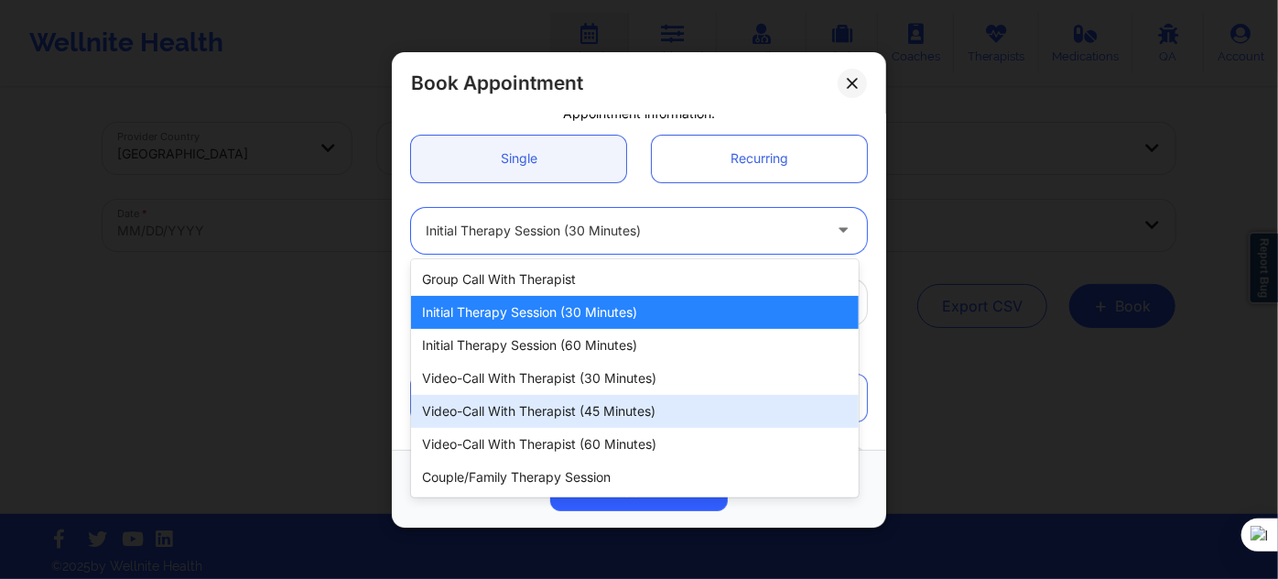
click at [593, 421] on div "Video-Call with Therapist (45 minutes)" at bounding box center [635, 411] width 448 height 33
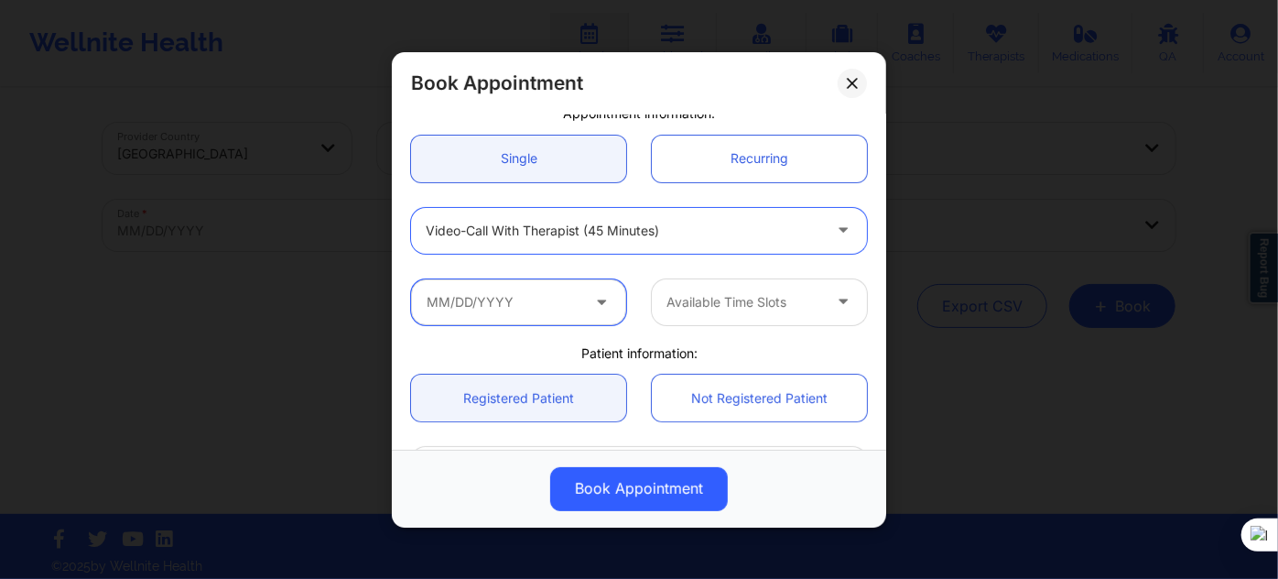
click at [548, 313] on input "text" at bounding box center [518, 301] width 215 height 46
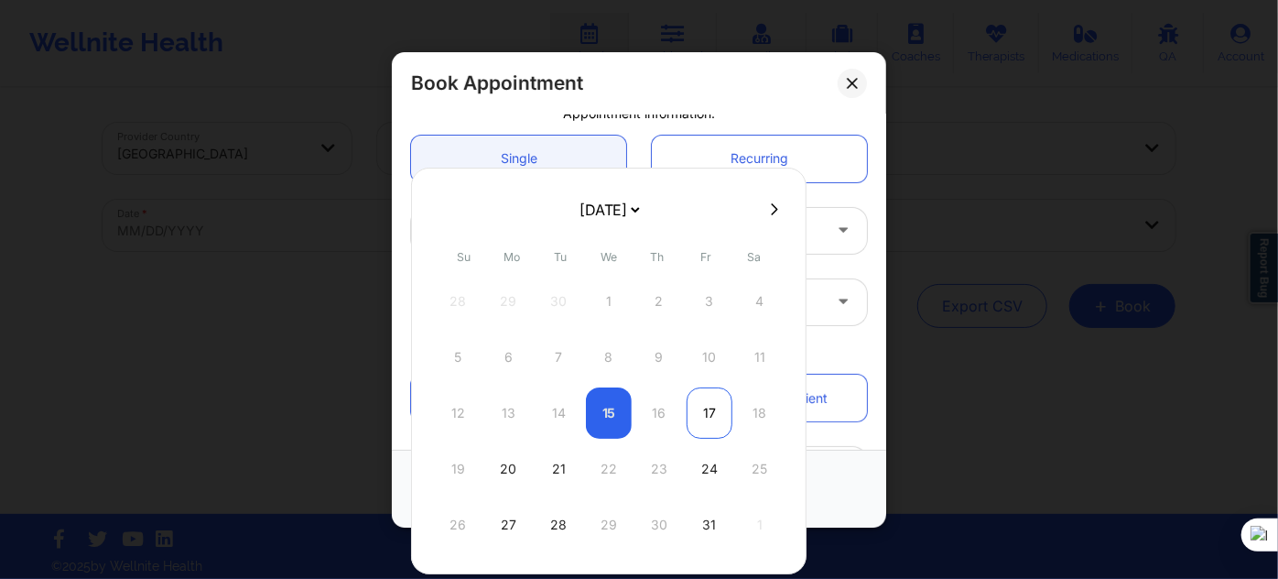
click at [711, 409] on div "17" at bounding box center [710, 412] width 46 height 51
type input "[DATE]"
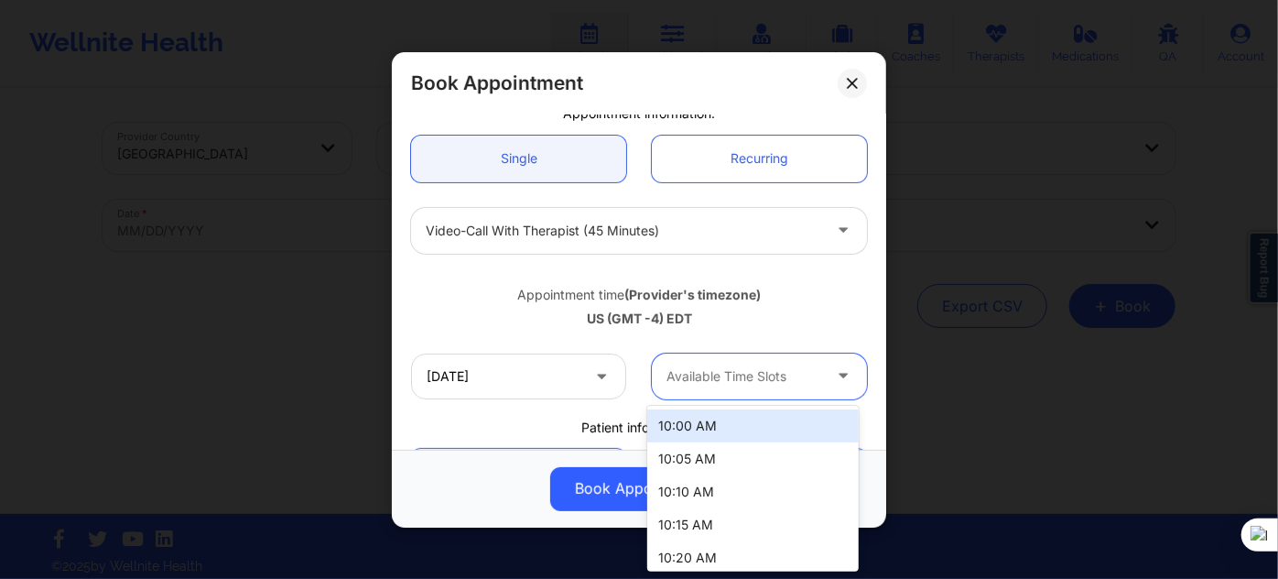
click at [710, 386] on div "Available Time Slots" at bounding box center [737, 375] width 171 height 46
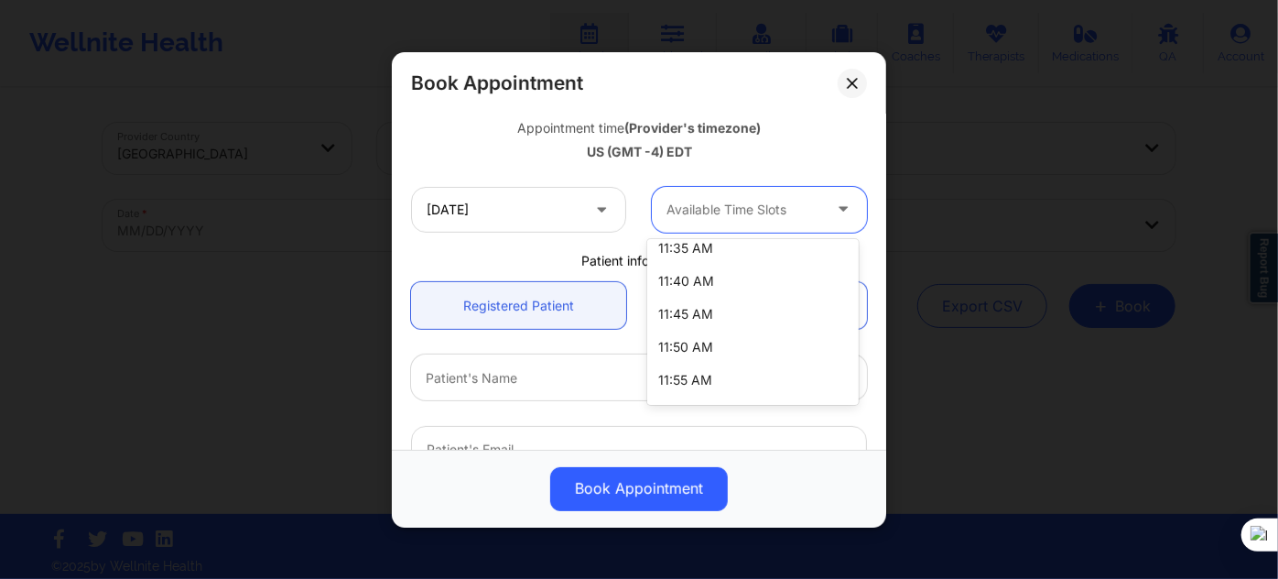
scroll to position [666, 0]
click at [725, 368] on div "12:00 PM" at bounding box center [752, 384] width 211 height 33
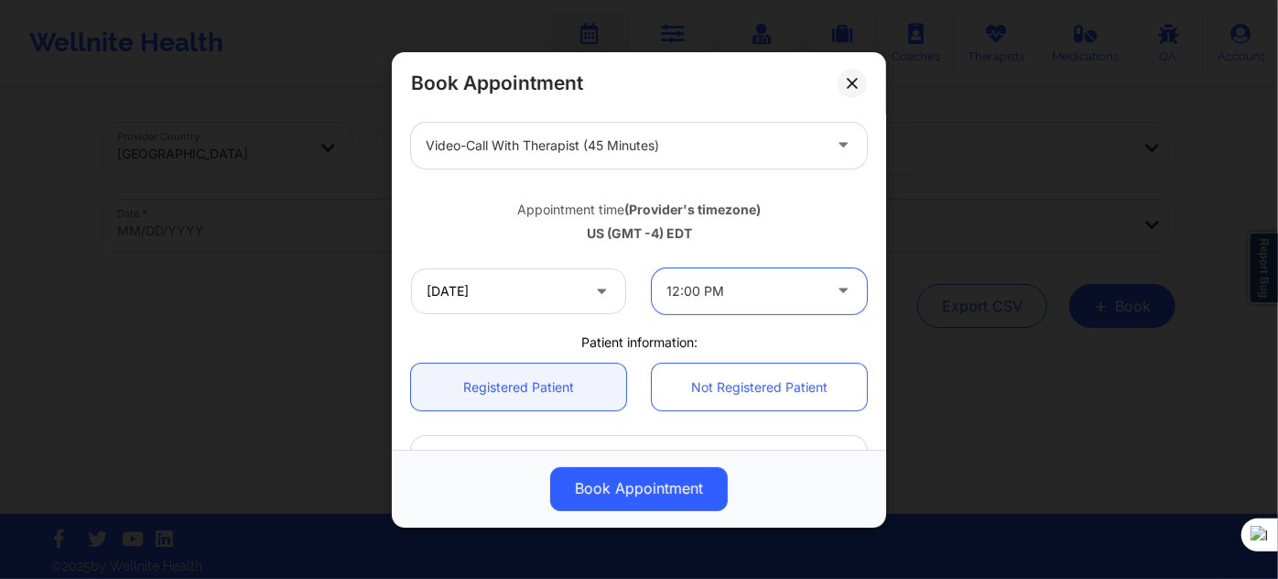
scroll to position [166, 0]
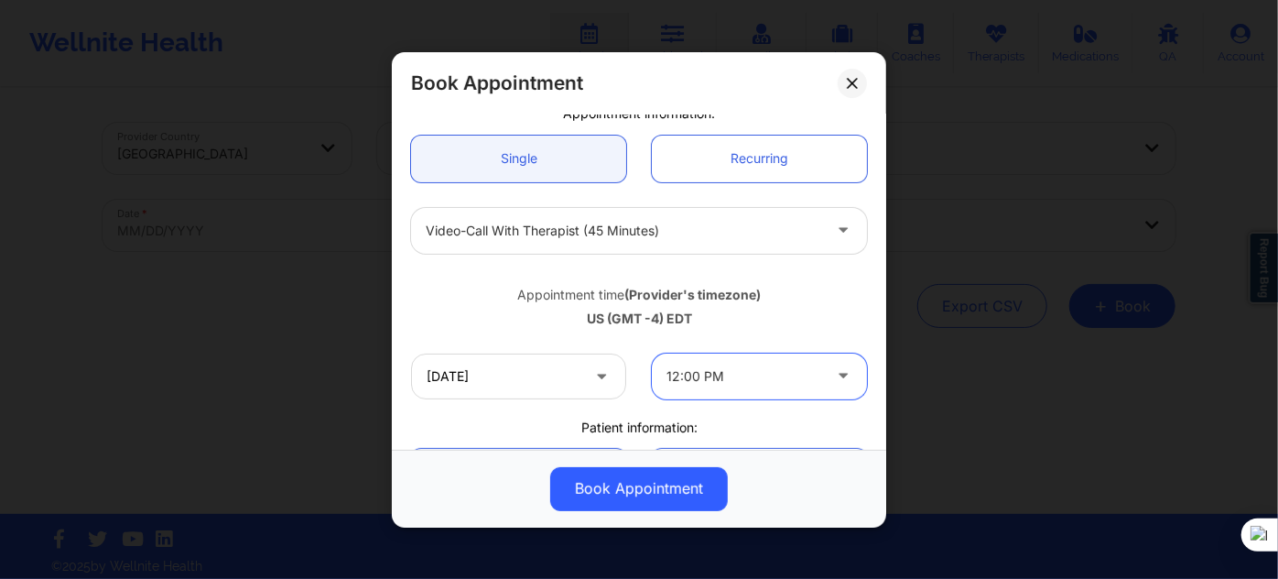
click at [598, 242] on div "Video-Call with Therapist (45 minutes)" at bounding box center [624, 230] width 396 height 46
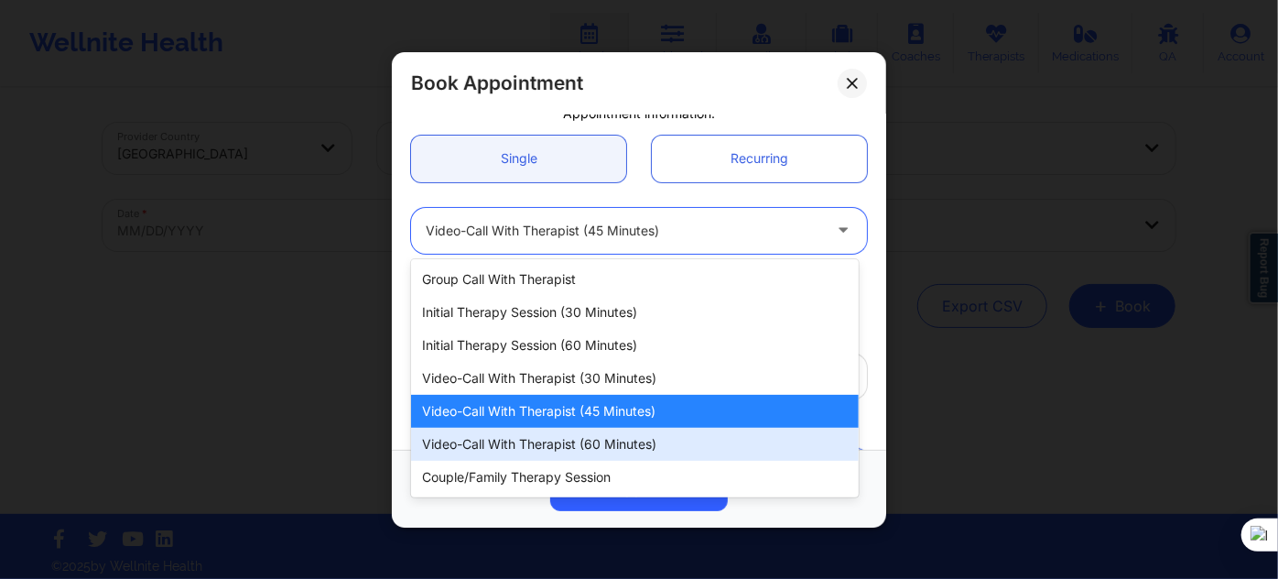
click at [628, 434] on div "Video-Call with Therapist (60 minutes)" at bounding box center [635, 444] width 448 height 33
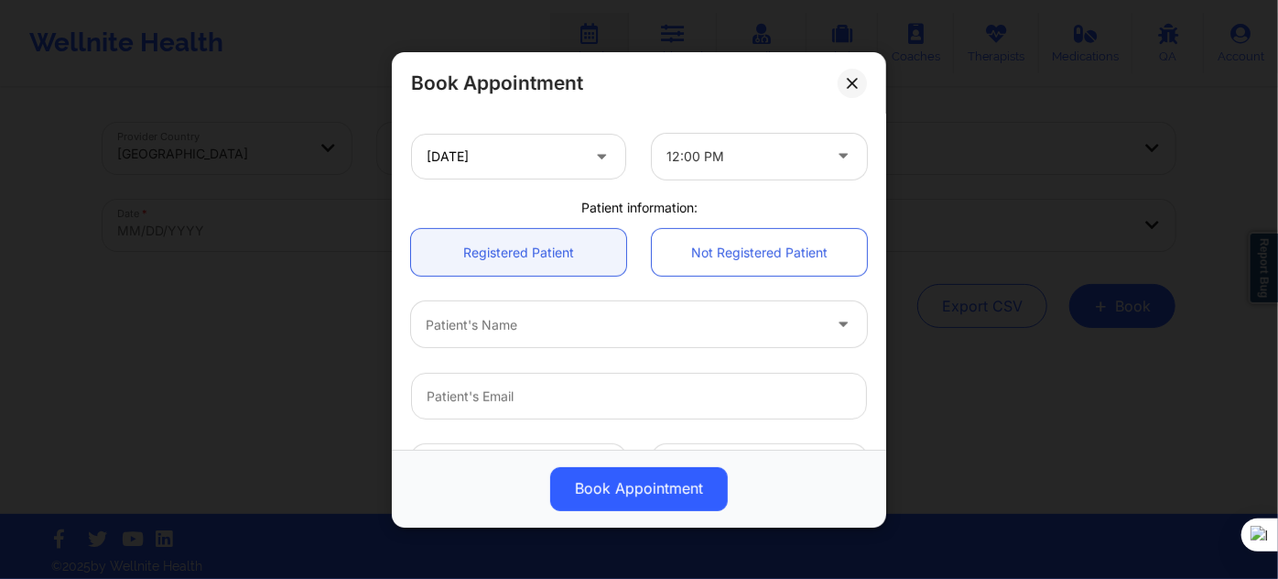
scroll to position [416, 0]
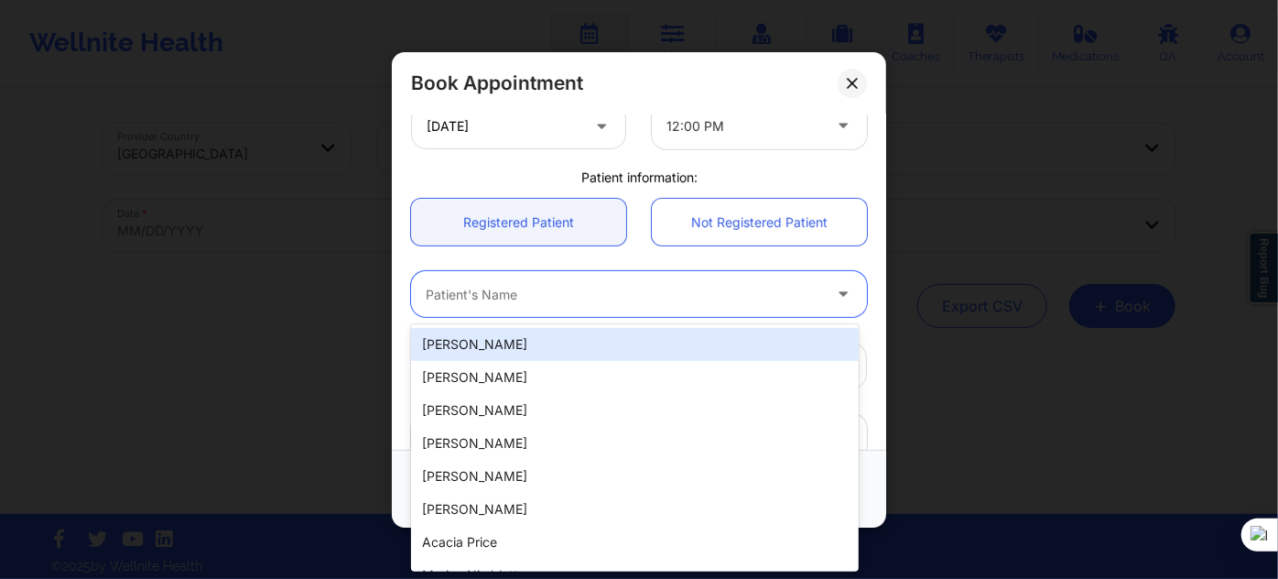
click at [529, 283] on div at bounding box center [624, 294] width 396 height 22
paste input "[PERSON_NAME]"
type input "[PERSON_NAME]"
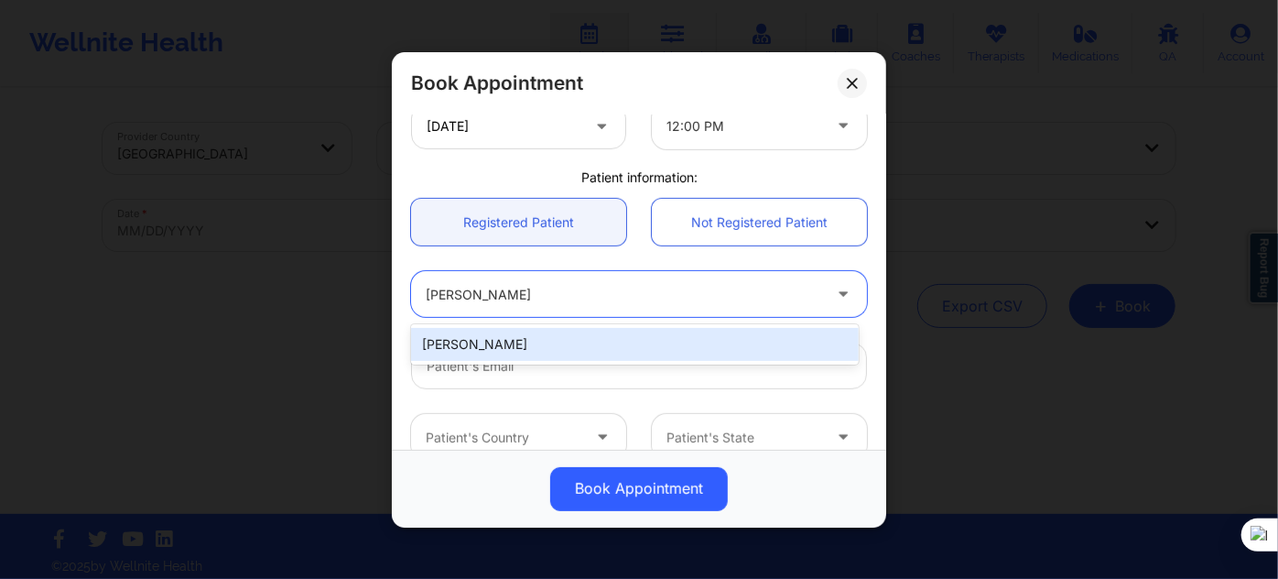
click at [608, 354] on div "[PERSON_NAME]" at bounding box center [635, 344] width 448 height 33
type input "[EMAIL_ADDRESS][DOMAIN_NAME]"
type input "[PHONE_NUMBER]"
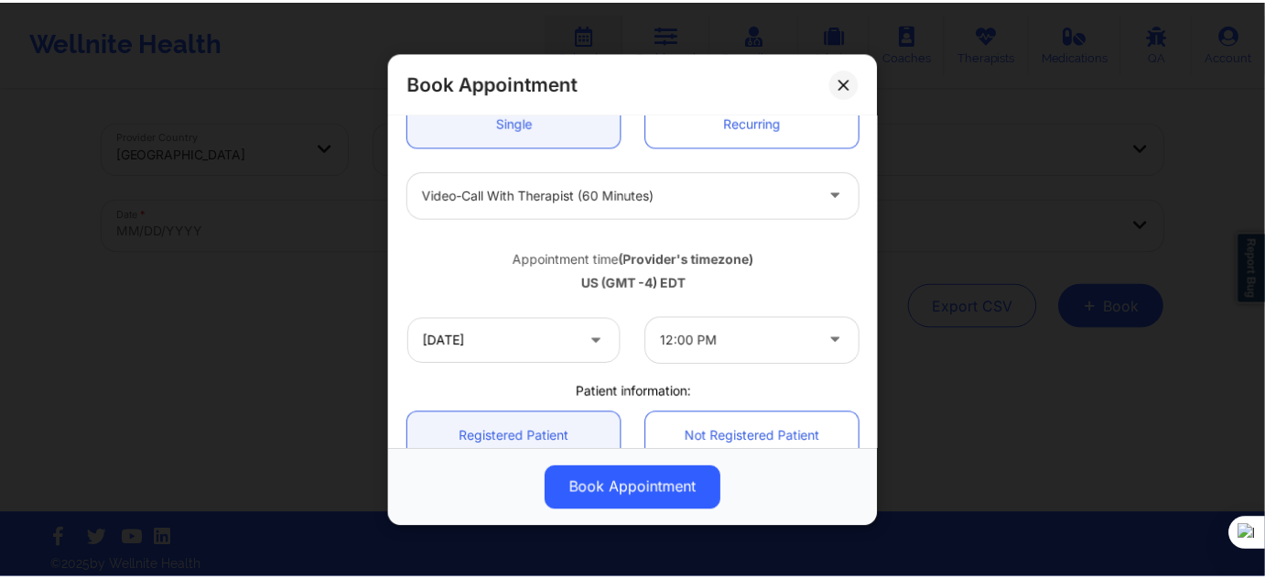
scroll to position [166, 0]
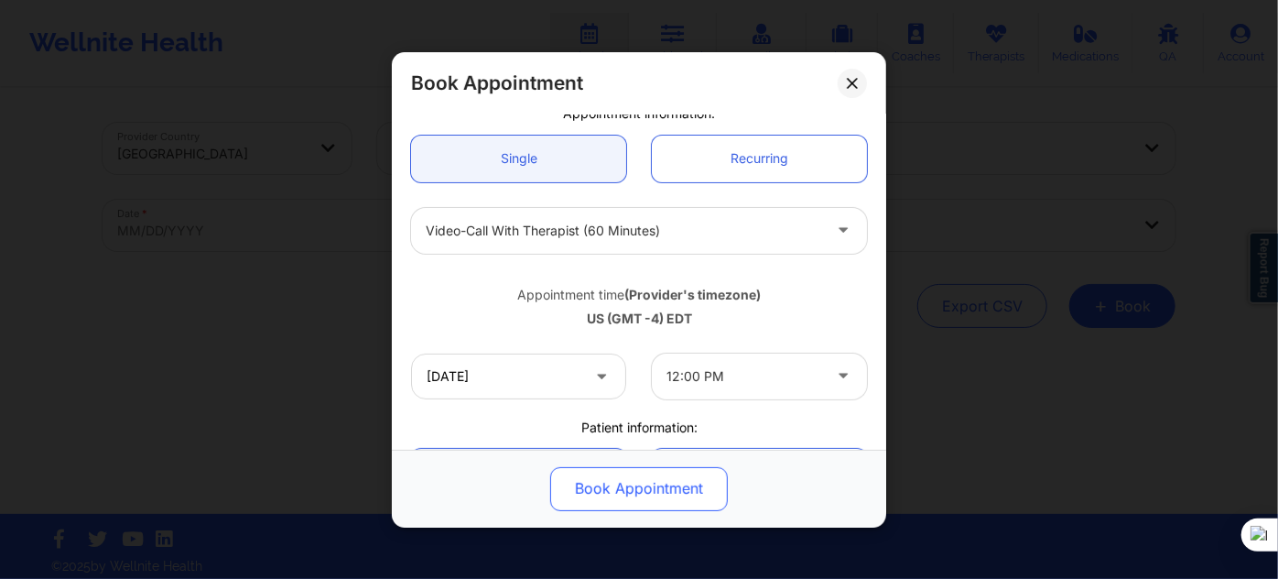
click at [654, 489] on button "Book Appointment" at bounding box center [639, 488] width 178 height 44
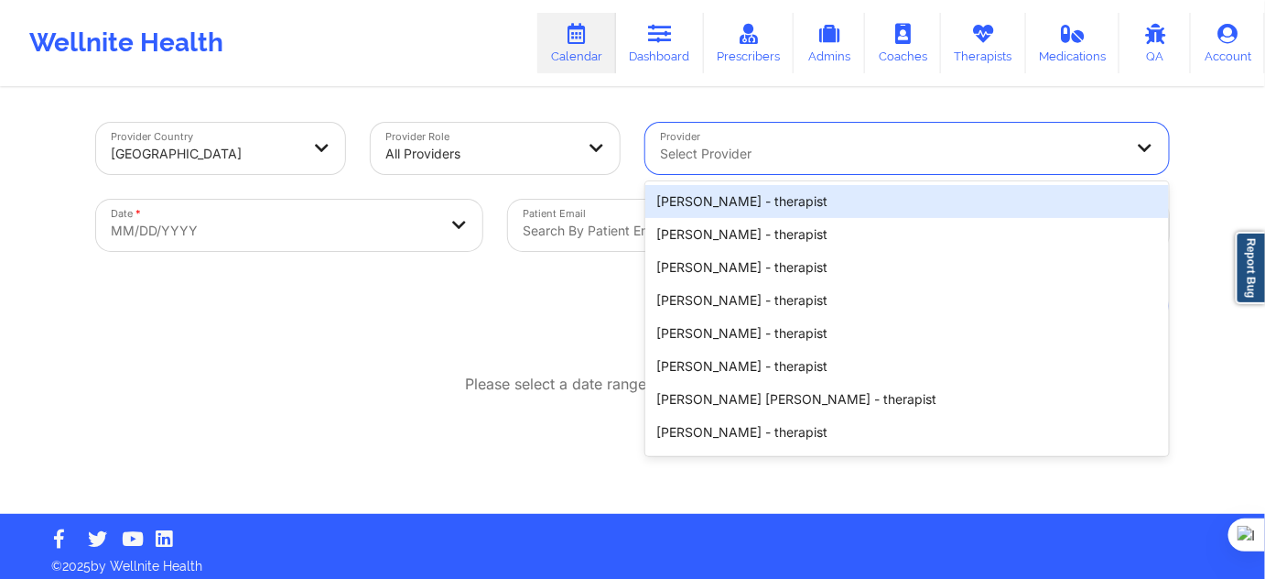
click at [690, 153] on div at bounding box center [891, 154] width 463 height 22
paste input "[PERSON_NAME]"
type input "[PERSON_NAME]"
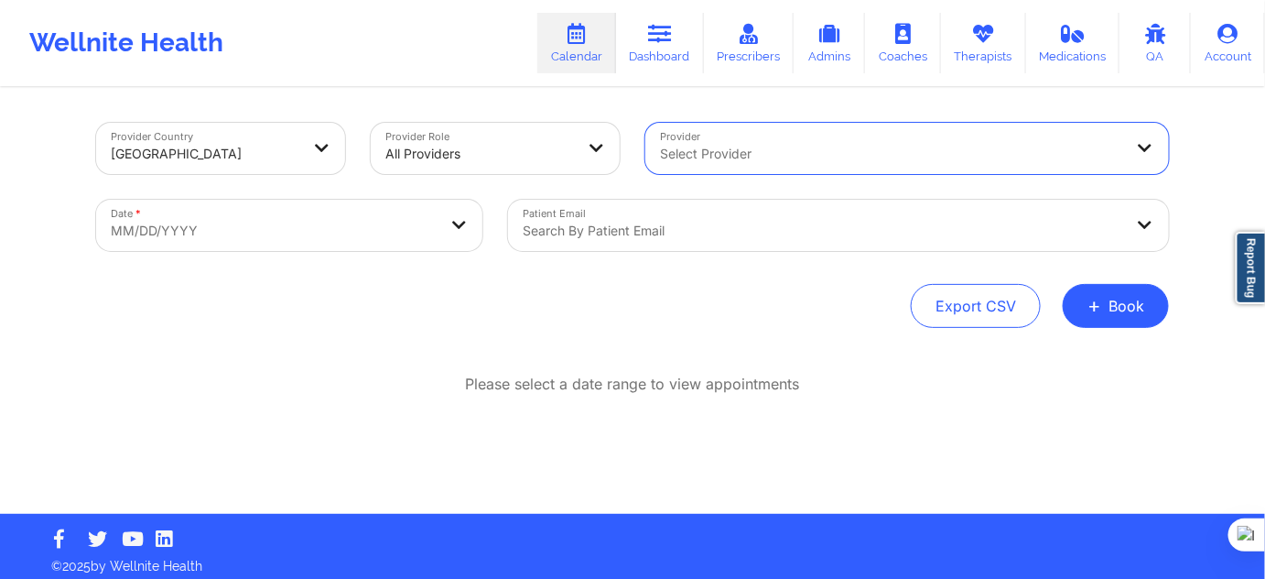
paste input "[PERSON_NAME]"
type input "[PERSON_NAME]"
paste input "[DEMOGRAPHIC_DATA][PERSON_NAME]"
type input "[DEMOGRAPHIC_DATA][PERSON_NAME]"
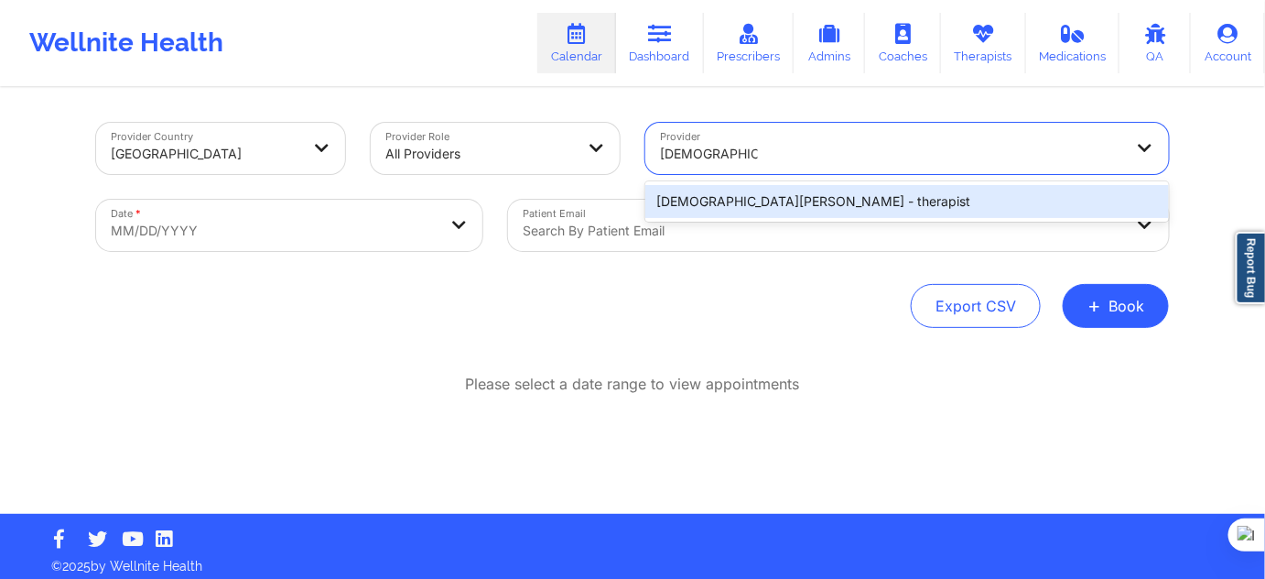
click at [832, 205] on div "Christian Carroll - therapist" at bounding box center [907, 201] width 524 height 33
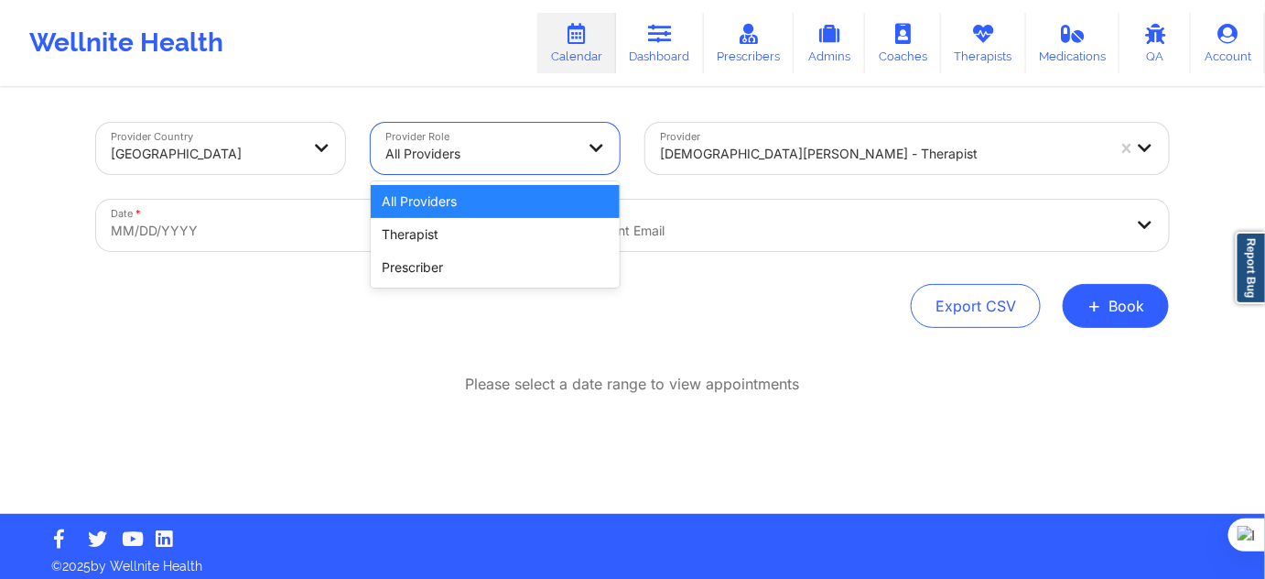
click at [514, 144] on div at bounding box center [479, 154] width 189 height 22
click at [440, 221] on div "Therapist" at bounding box center [495, 234] width 249 height 33
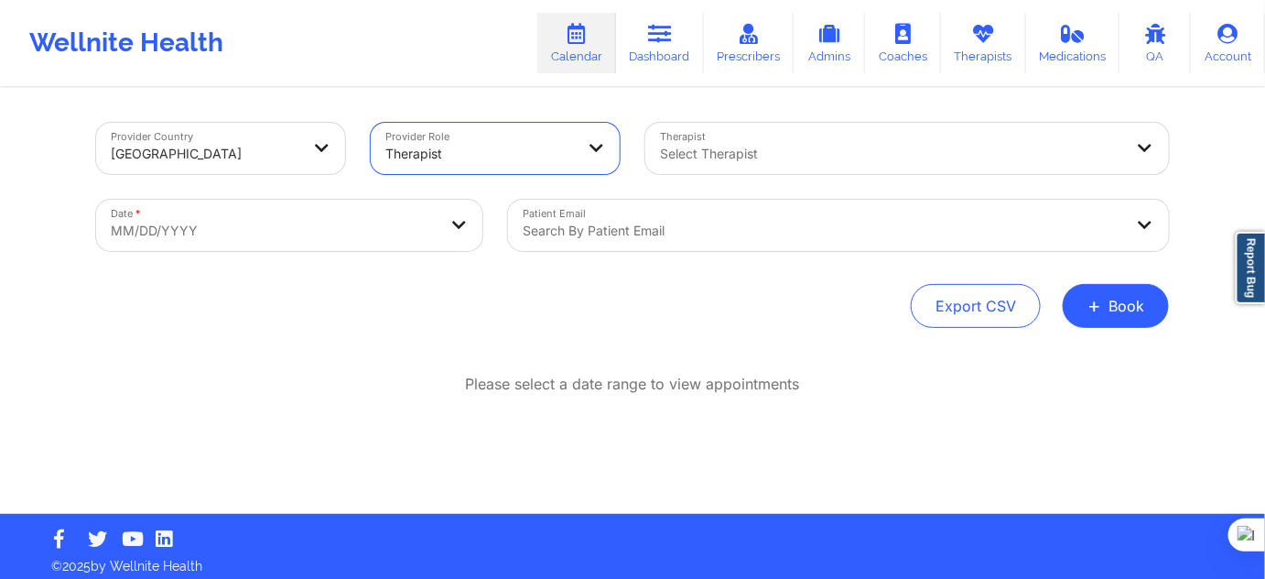
select select "2025-8"
select select "2025-9"
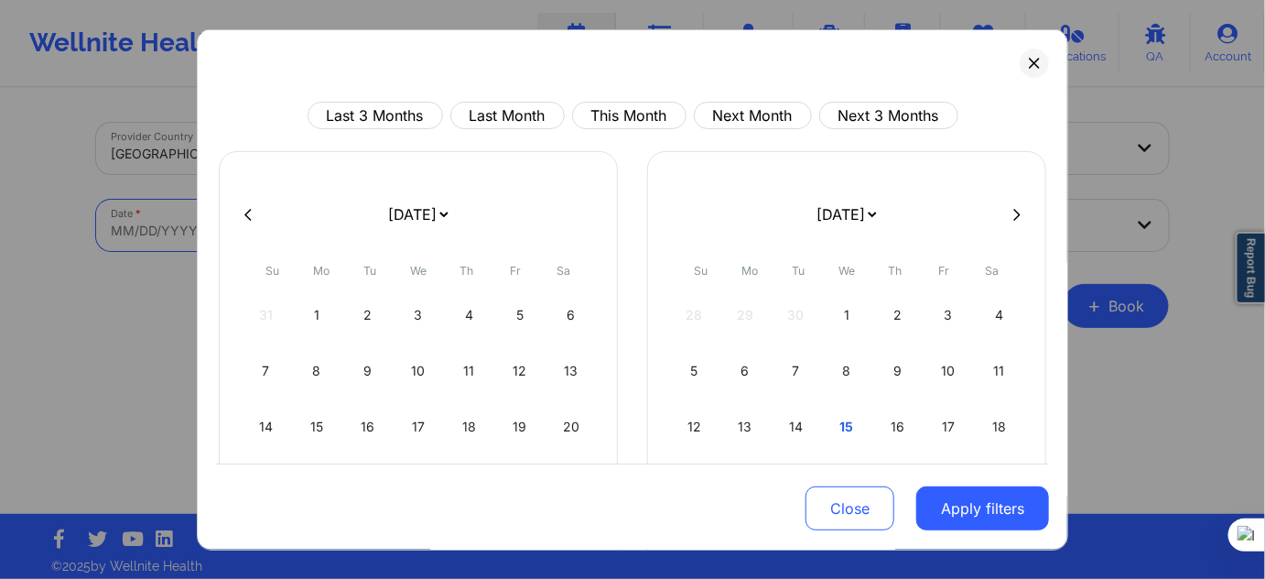
click at [324, 227] on body "Wellnite Health Calendar Dashboard Prescribers Admins Coaches Therapists Medica…" at bounding box center [632, 289] width 1265 height 579
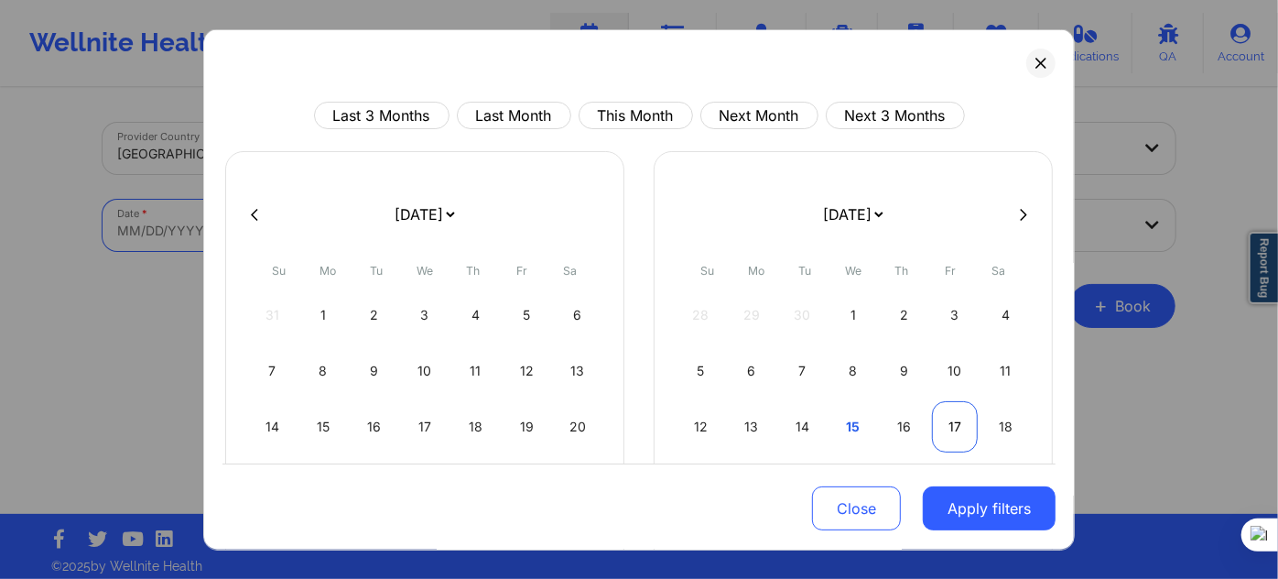
click at [959, 431] on div "17" at bounding box center [955, 426] width 47 height 51
select select "2025-9"
select select "2025-10"
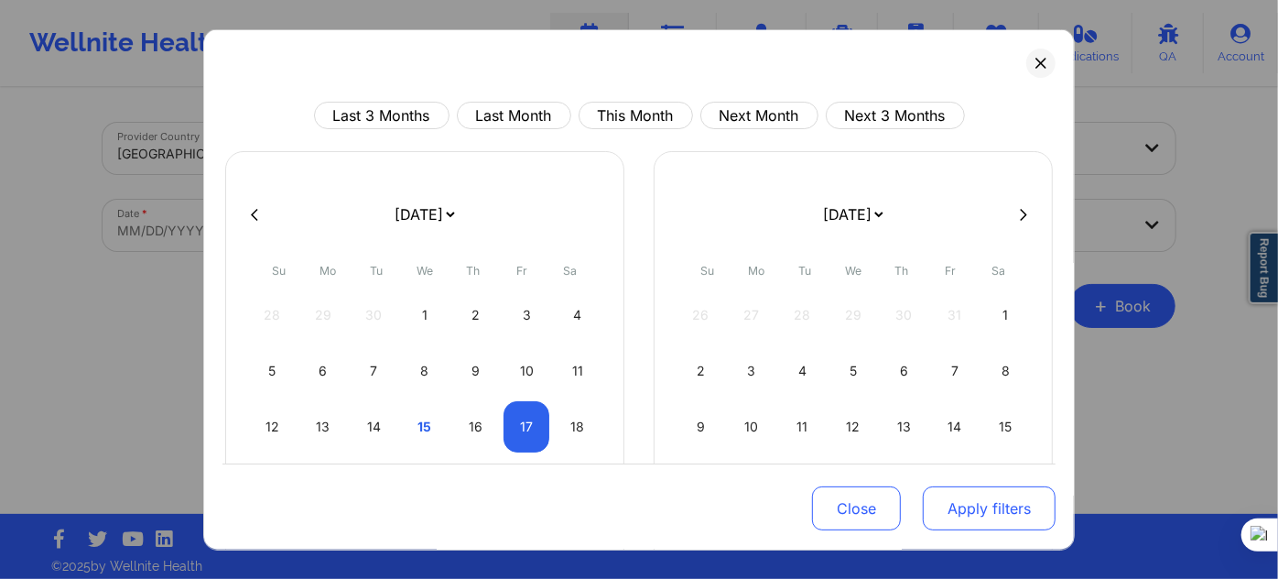
select select "2025-9"
select select "2025-10"
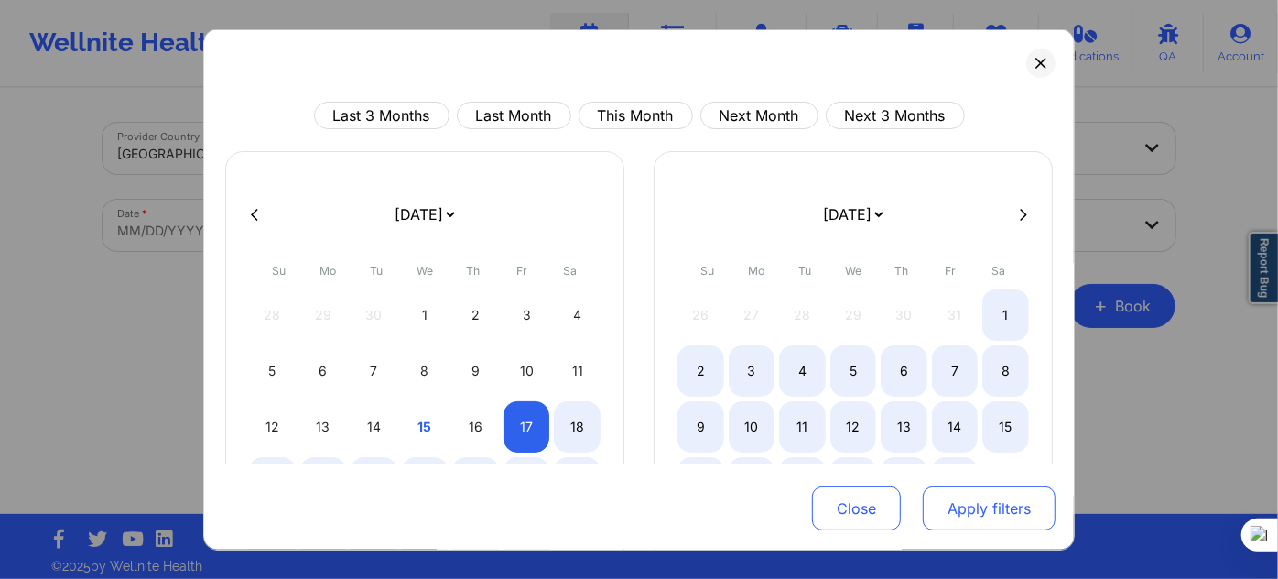
click at [932, 508] on button "Apply filters" at bounding box center [989, 508] width 133 height 44
select select "2025-9"
select select "2025-10"
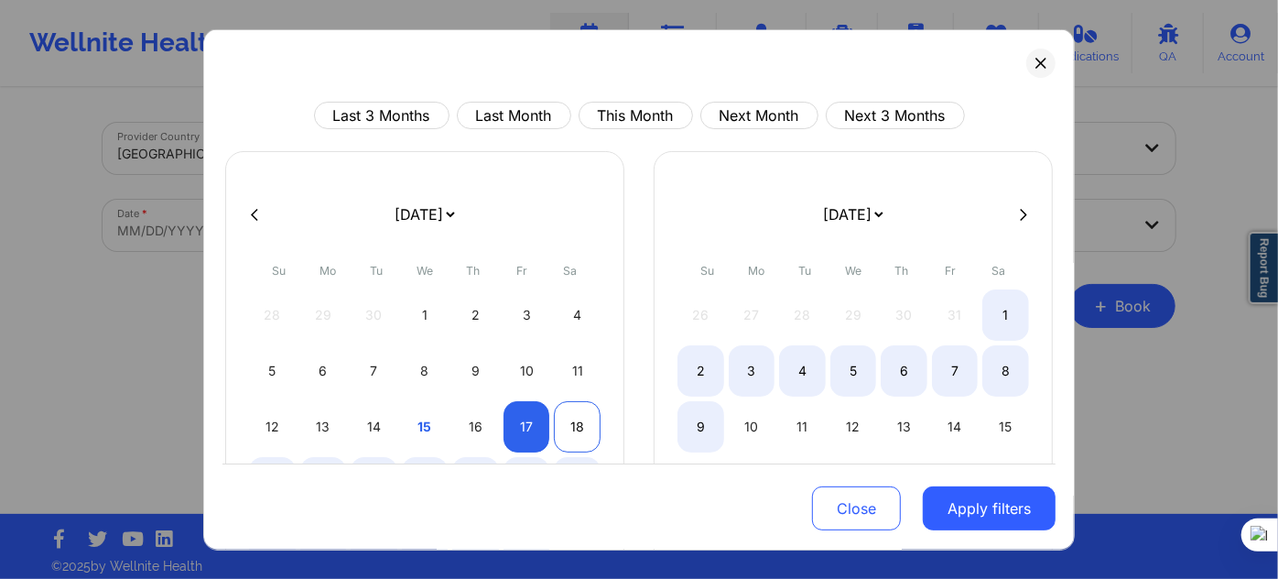
select select "2025-9"
select select "2025-10"
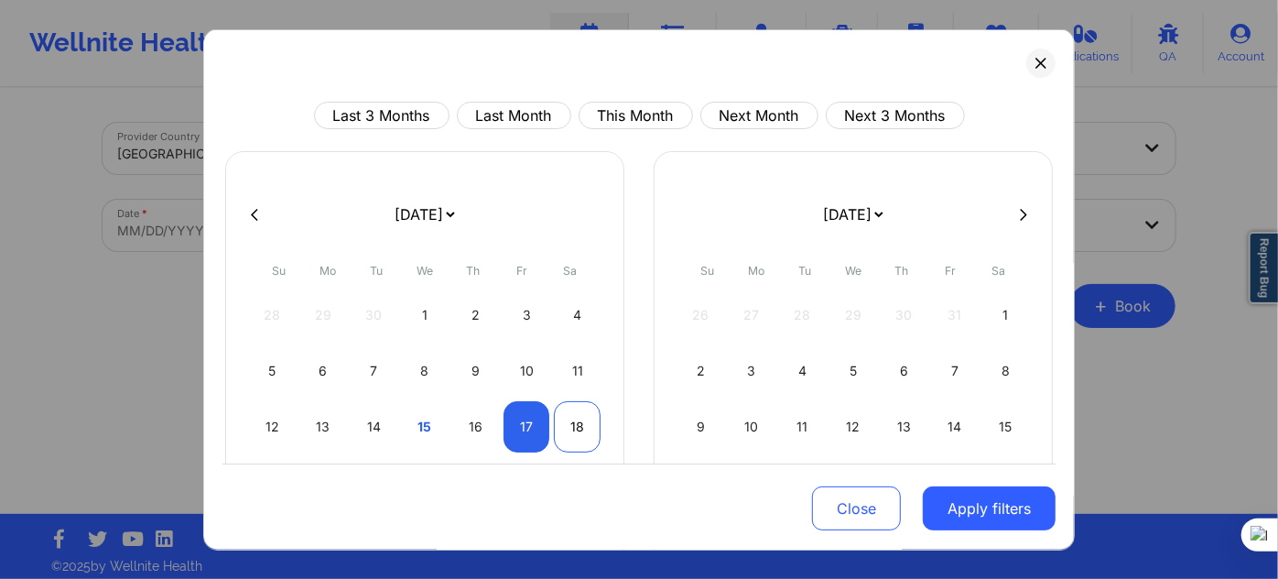
click at [590, 427] on div "18" at bounding box center [577, 426] width 47 height 51
select select "2025-9"
select select "2025-10"
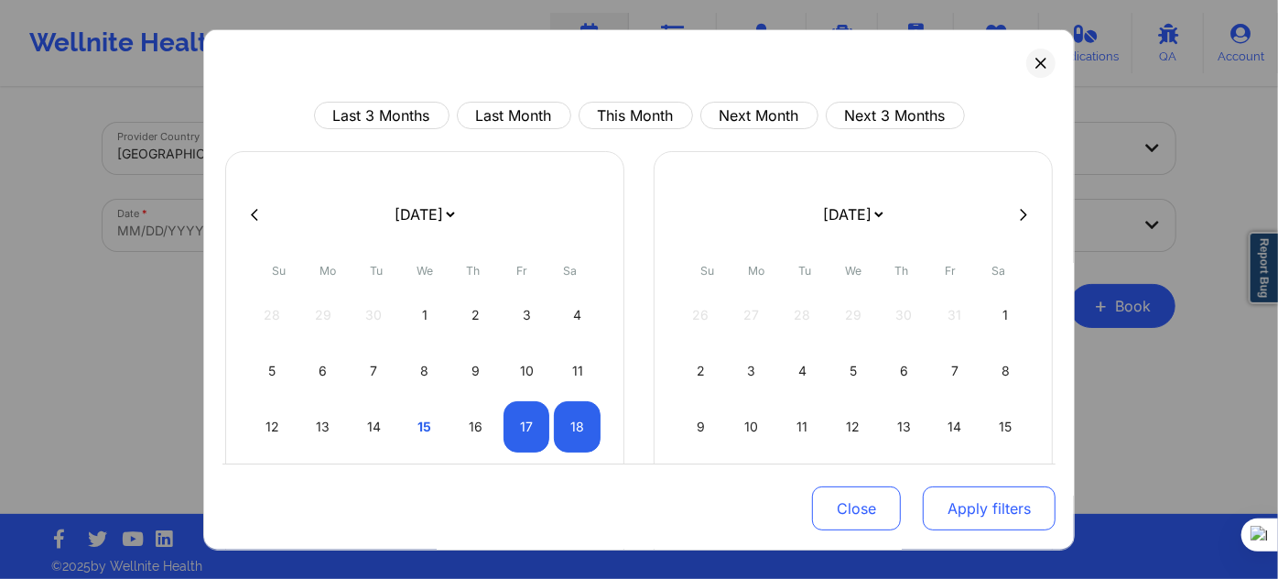
click at [976, 505] on button "Apply filters" at bounding box center [989, 508] width 133 height 44
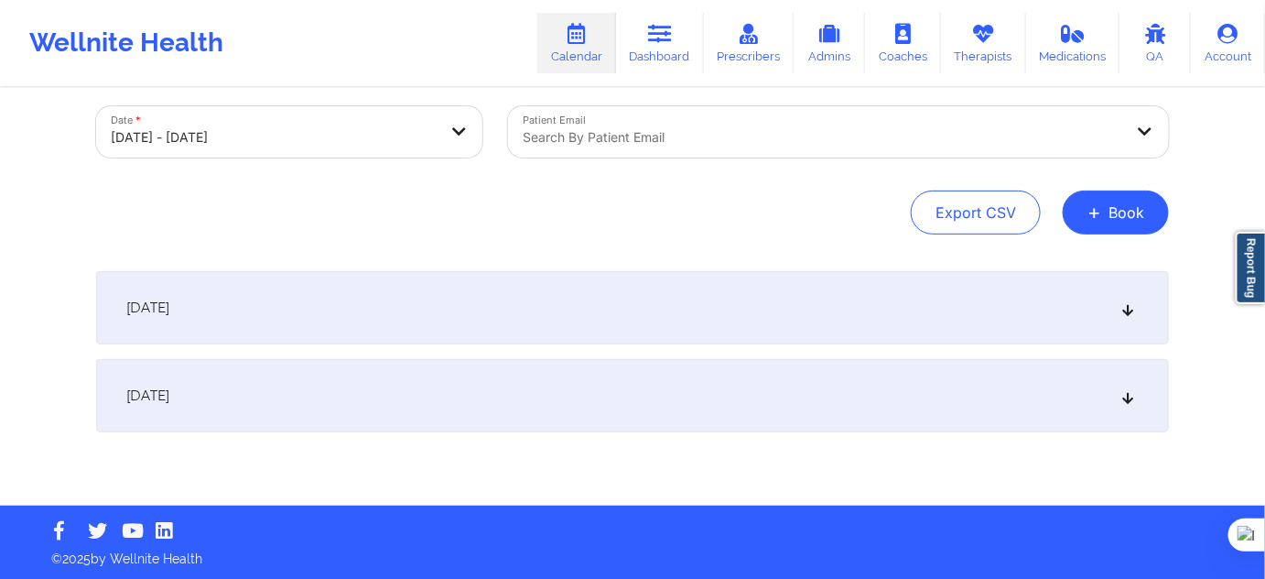
scroll to position [94, 0]
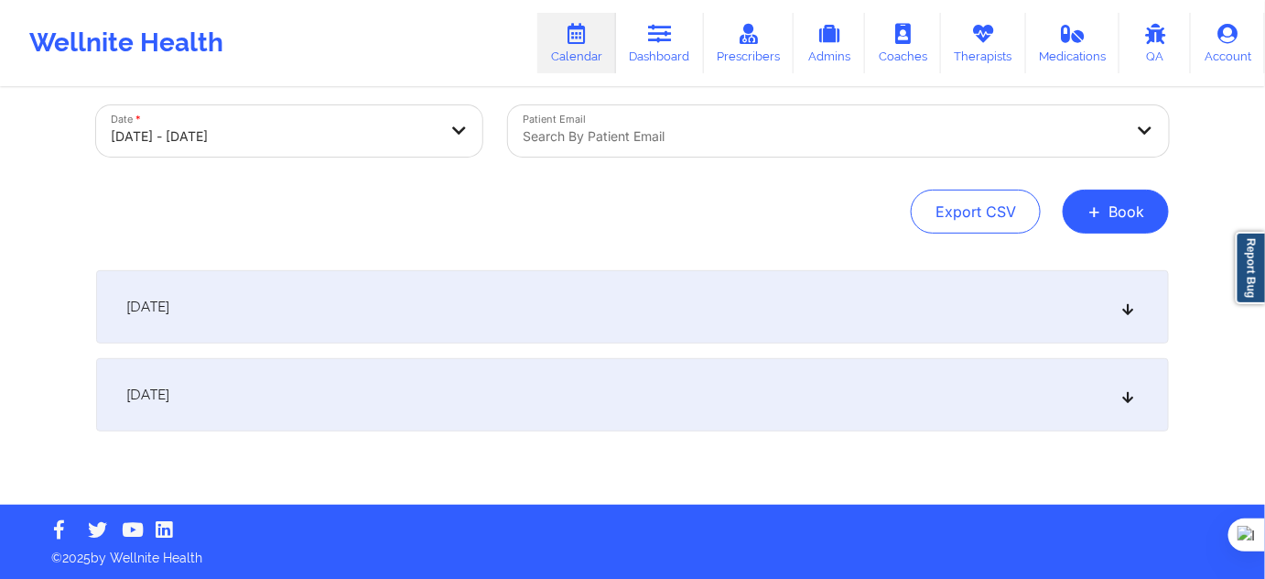
click at [608, 309] on div "October 17, 2025" at bounding box center [632, 306] width 1073 height 73
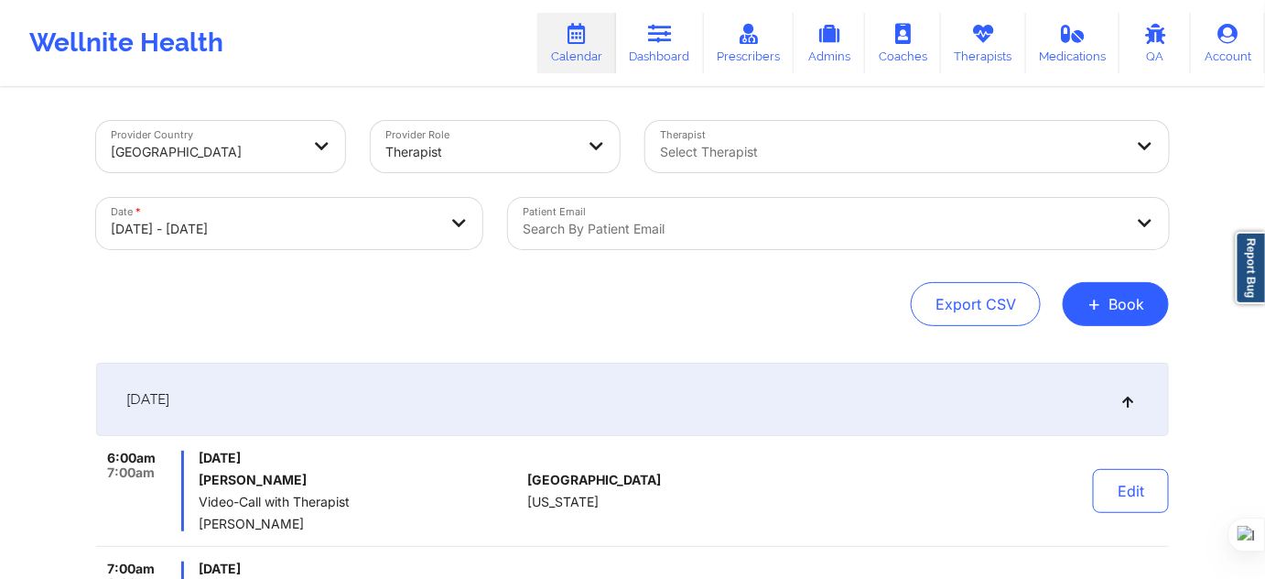
scroll to position [0, 0]
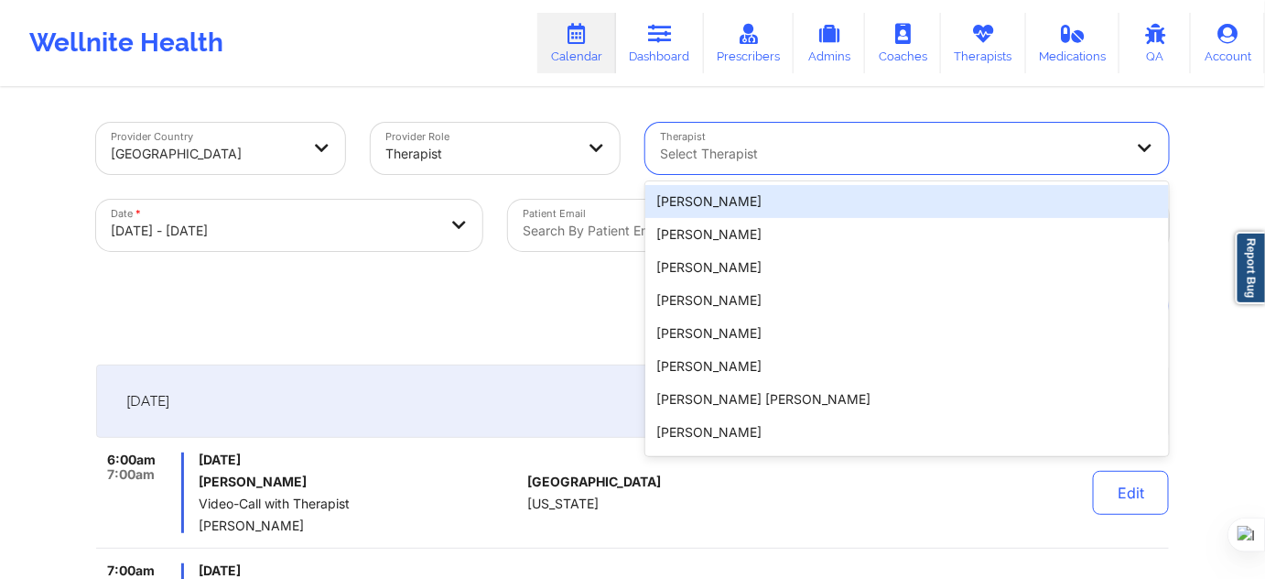
click at [1023, 163] on div at bounding box center [891, 154] width 463 height 22
paste input "[DEMOGRAPHIC_DATA][PERSON_NAME]"
type input "[DEMOGRAPHIC_DATA][PERSON_NAME]"
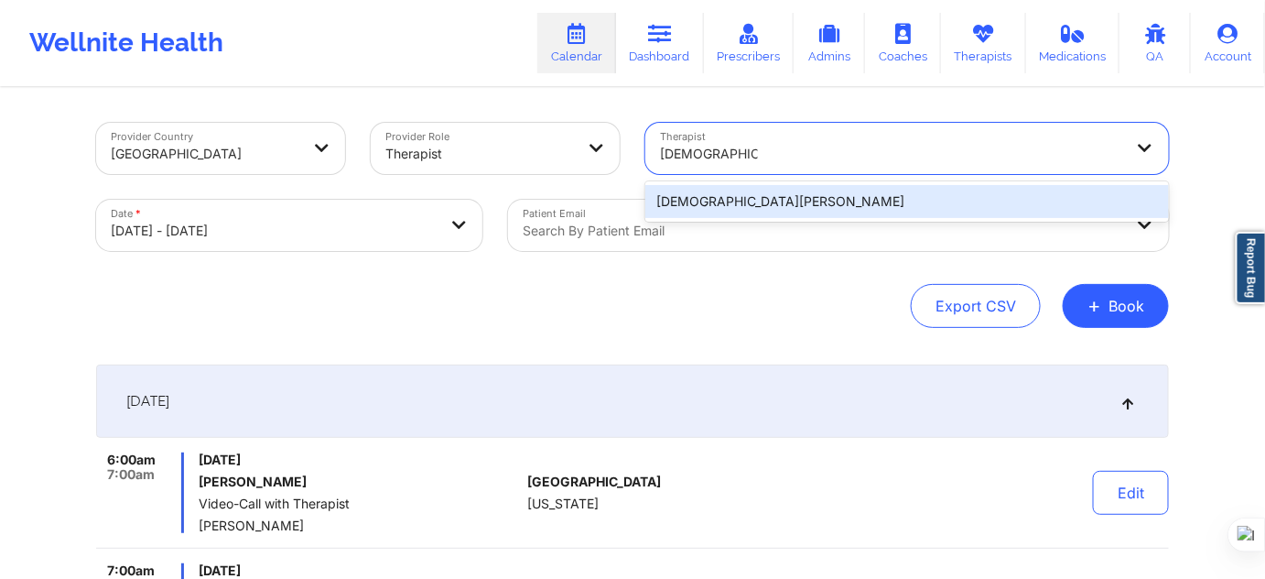
click at [887, 201] on div "[DEMOGRAPHIC_DATA][PERSON_NAME]" at bounding box center [907, 201] width 524 height 33
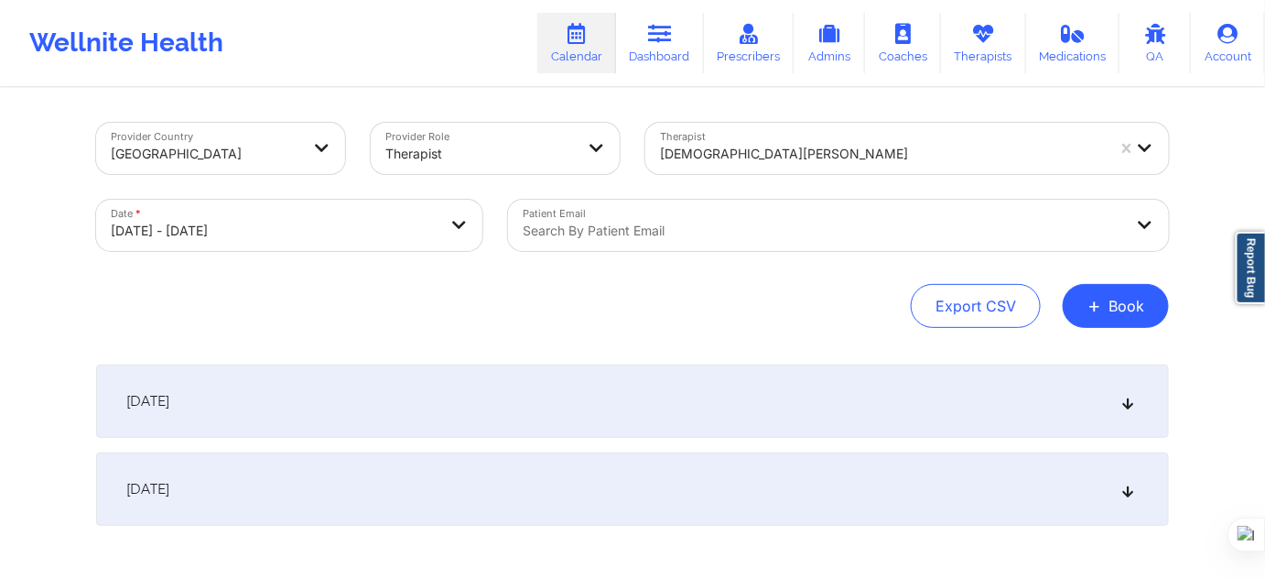
click at [581, 320] on div "Export CSV + Book" at bounding box center [632, 306] width 1073 height 44
click at [548, 404] on div "October 17, 2025" at bounding box center [632, 400] width 1073 height 73
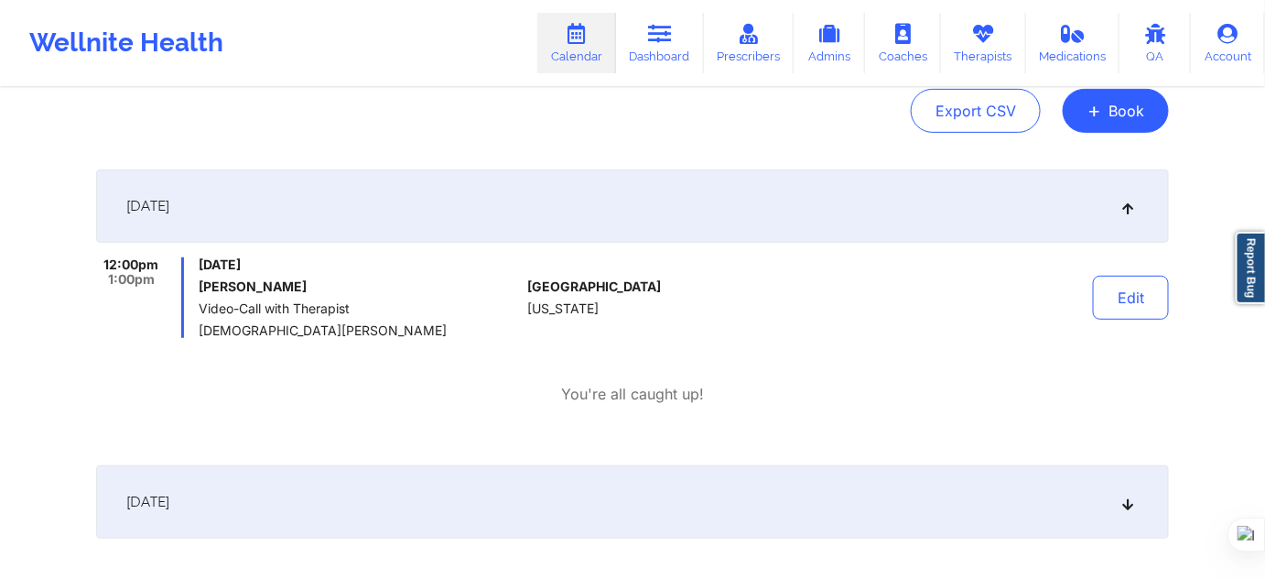
scroll to position [249, 0]
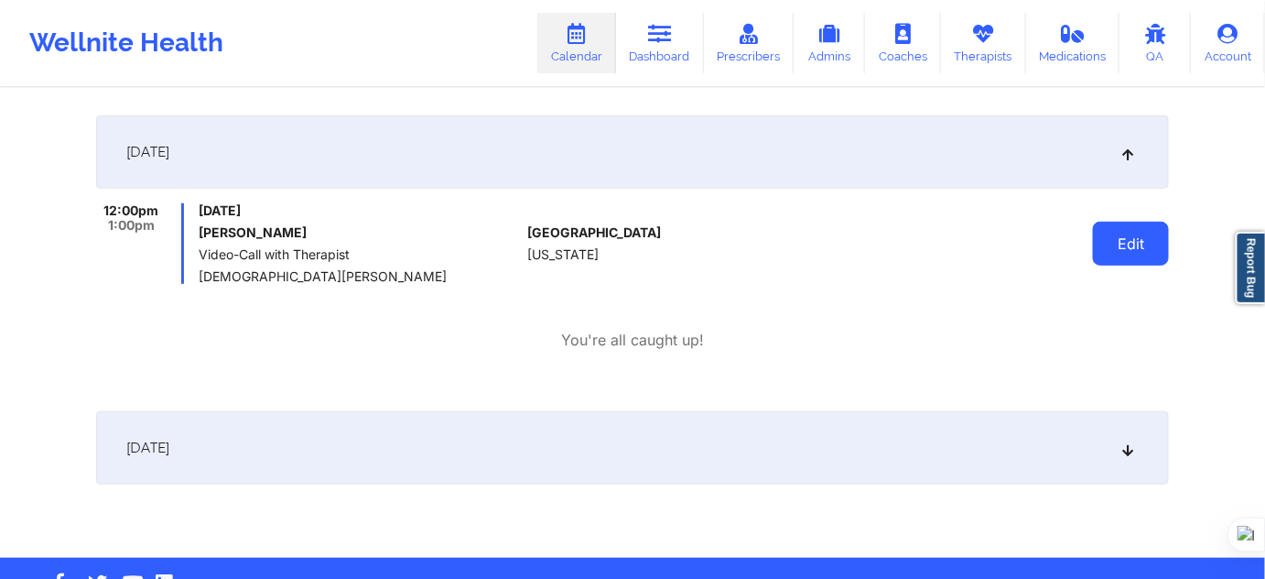
click at [1152, 253] on button "Edit" at bounding box center [1131, 244] width 76 height 44
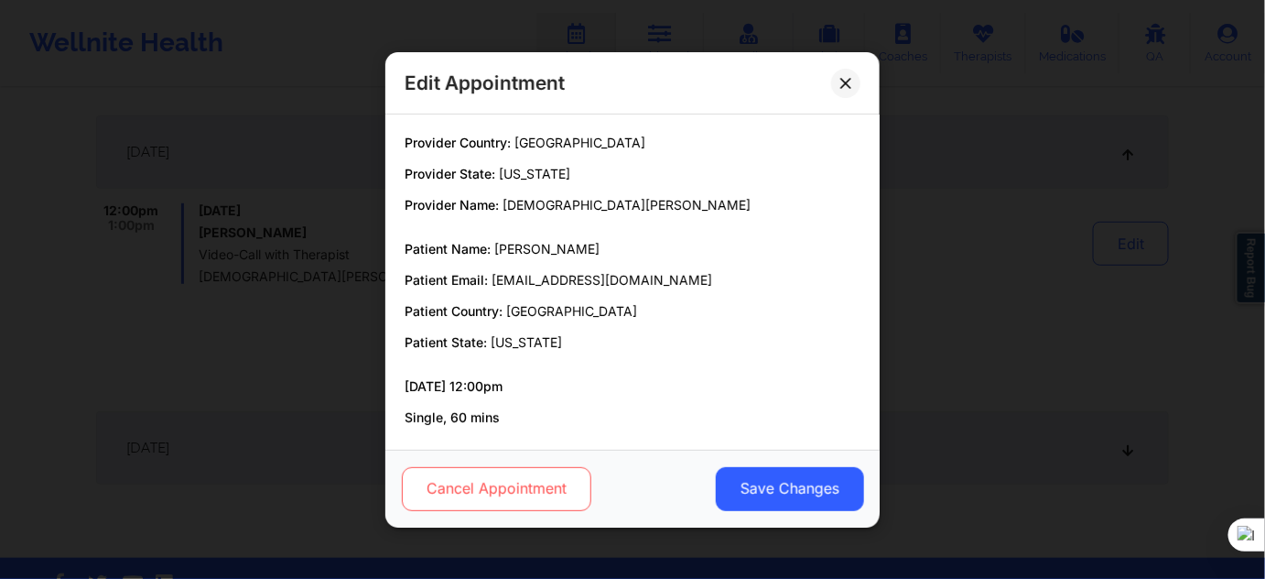
click at [547, 484] on button "Cancel Appointment" at bounding box center [497, 488] width 190 height 44
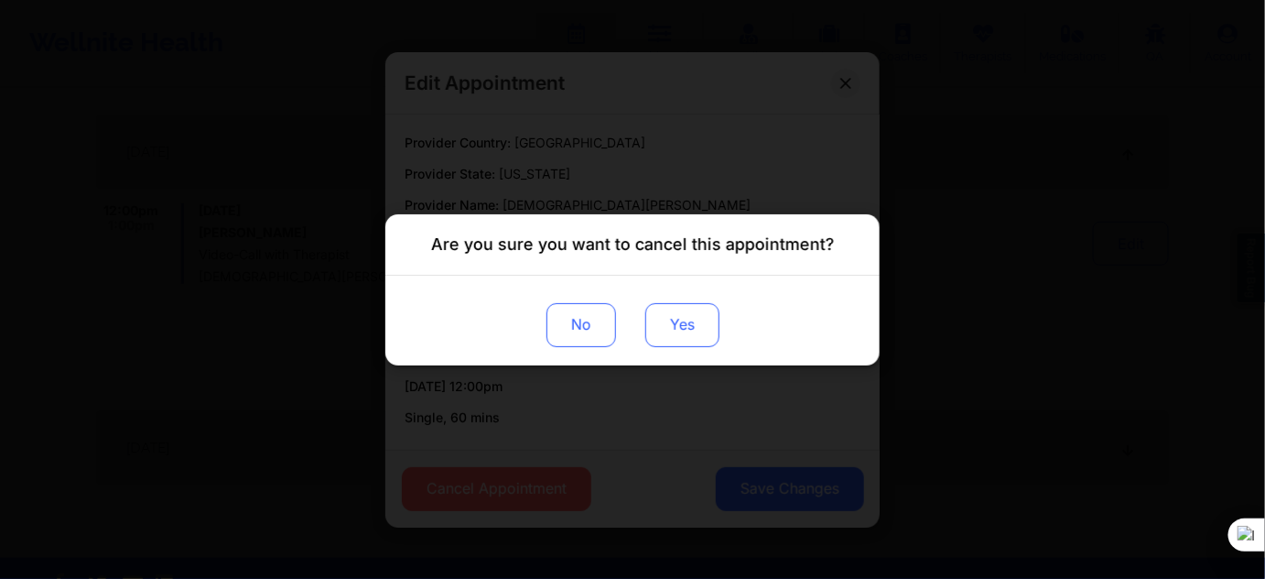
click at [653, 331] on button "Yes" at bounding box center [682, 324] width 74 height 44
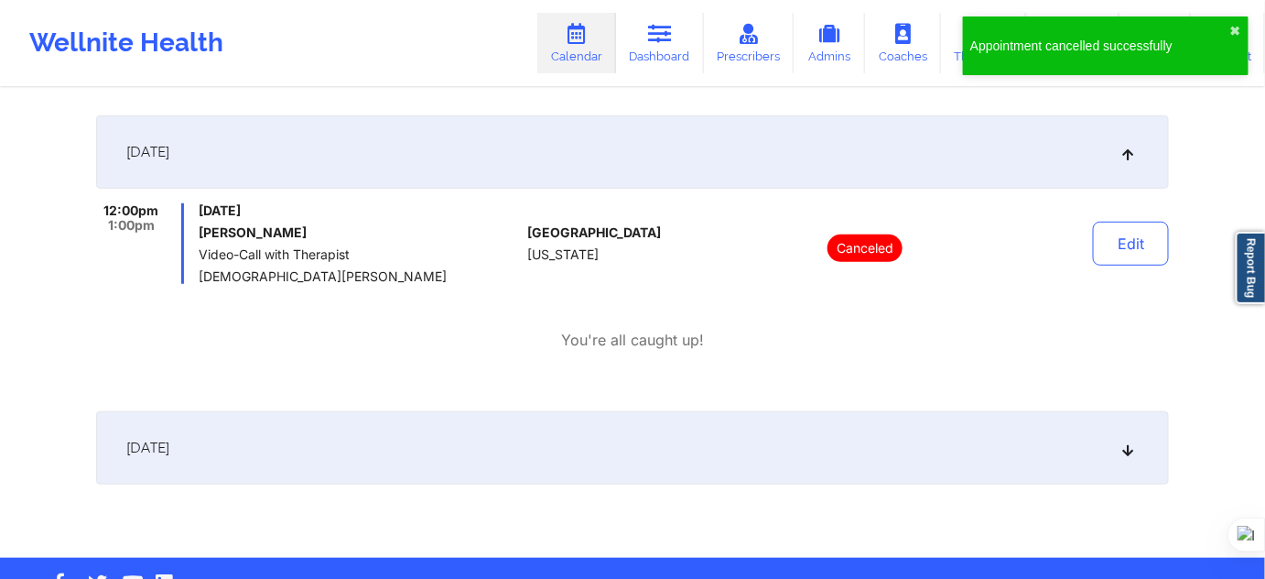
scroll to position [302, 0]
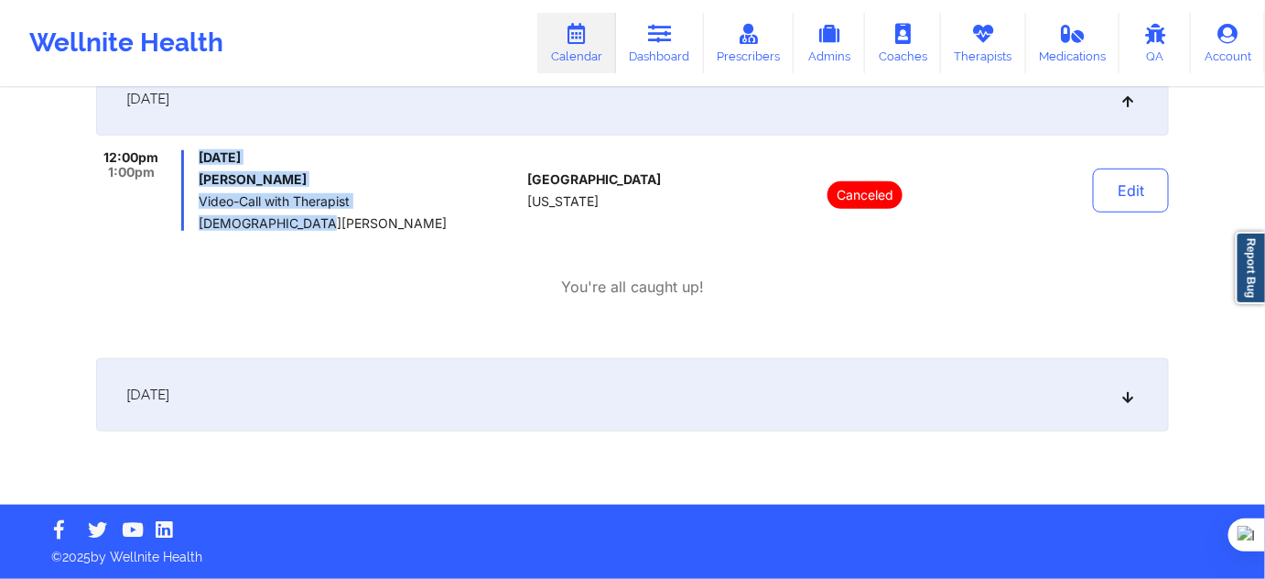
drag, startPoint x: 306, startPoint y: 224, endPoint x: 181, endPoint y: 225, distance: 124.5
click at [181, 225] on div "12:00pm 1:00pm Friday, October 17, 2025 Dominique Bonaparte Video-Call with The…" at bounding box center [308, 190] width 424 height 81
click at [241, 225] on span "[DEMOGRAPHIC_DATA][PERSON_NAME]" at bounding box center [359, 223] width 321 height 15
drag, startPoint x: 312, startPoint y: 226, endPoint x: 202, endPoint y: 229, distance: 109.9
click at [202, 229] on span "[DEMOGRAPHIC_DATA][PERSON_NAME]" at bounding box center [359, 223] width 321 height 15
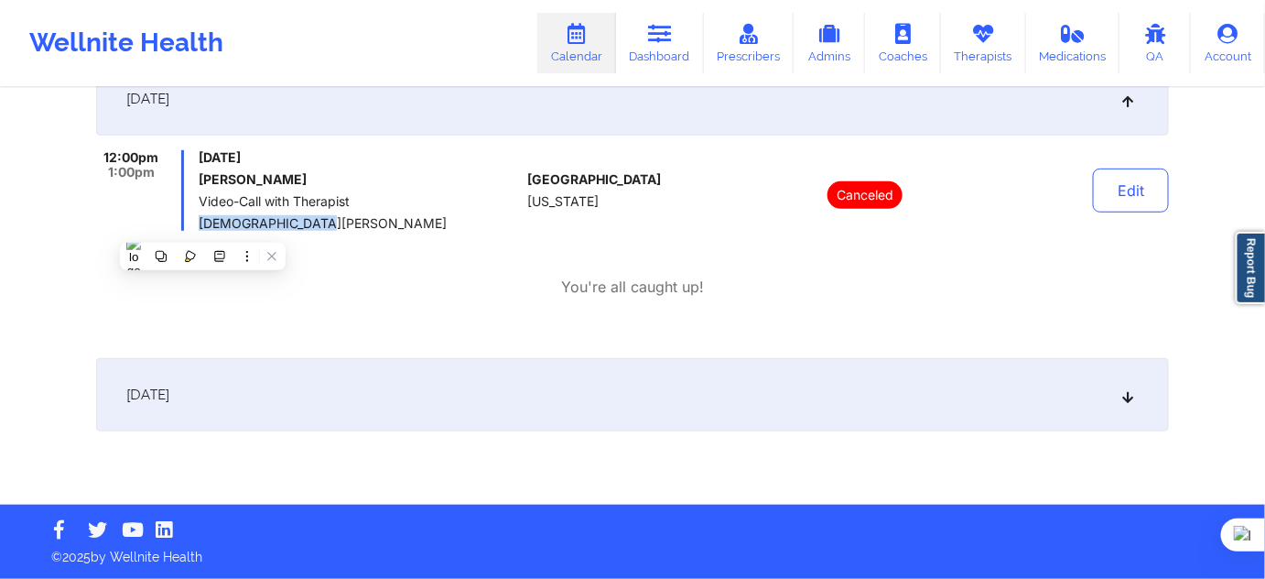
copy span "[DEMOGRAPHIC_DATA][PERSON_NAME]"
